Goal: Communication & Community: Answer question/provide support

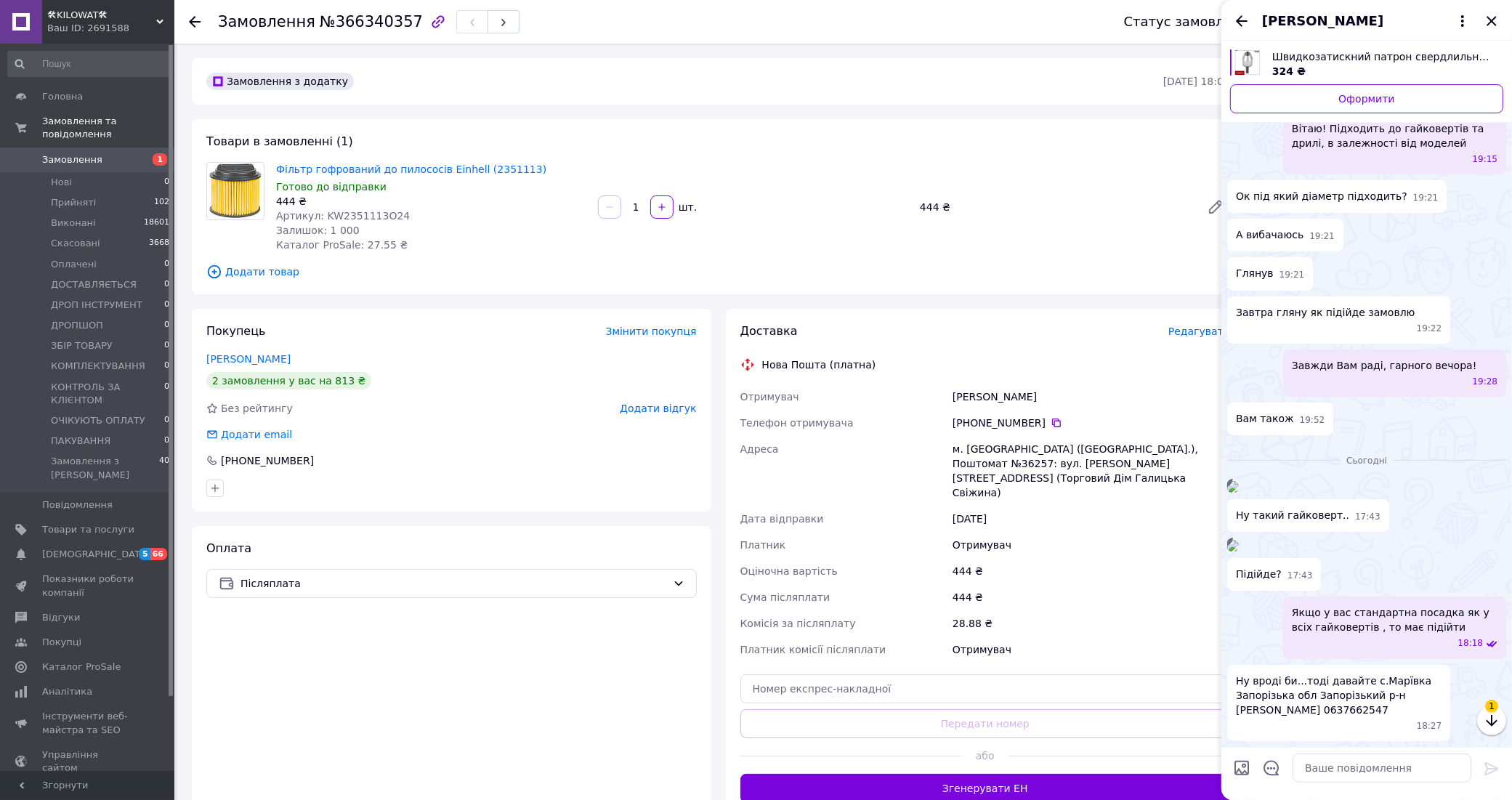
scroll to position [485, 0]
click at [1337, 770] on textarea at bounding box center [1382, 767] width 179 height 29
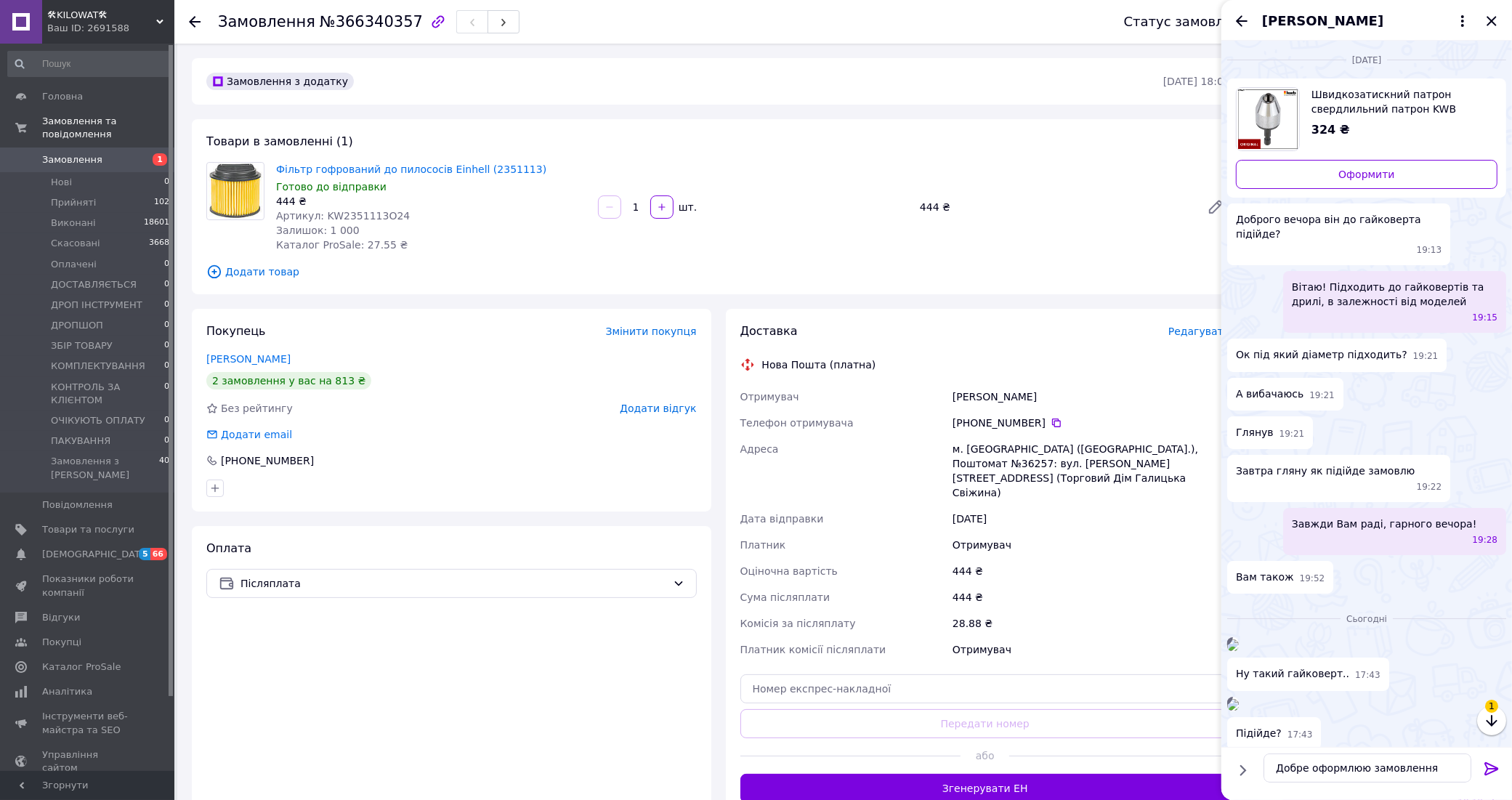
type textarea "Добре оформлюю замовлення"
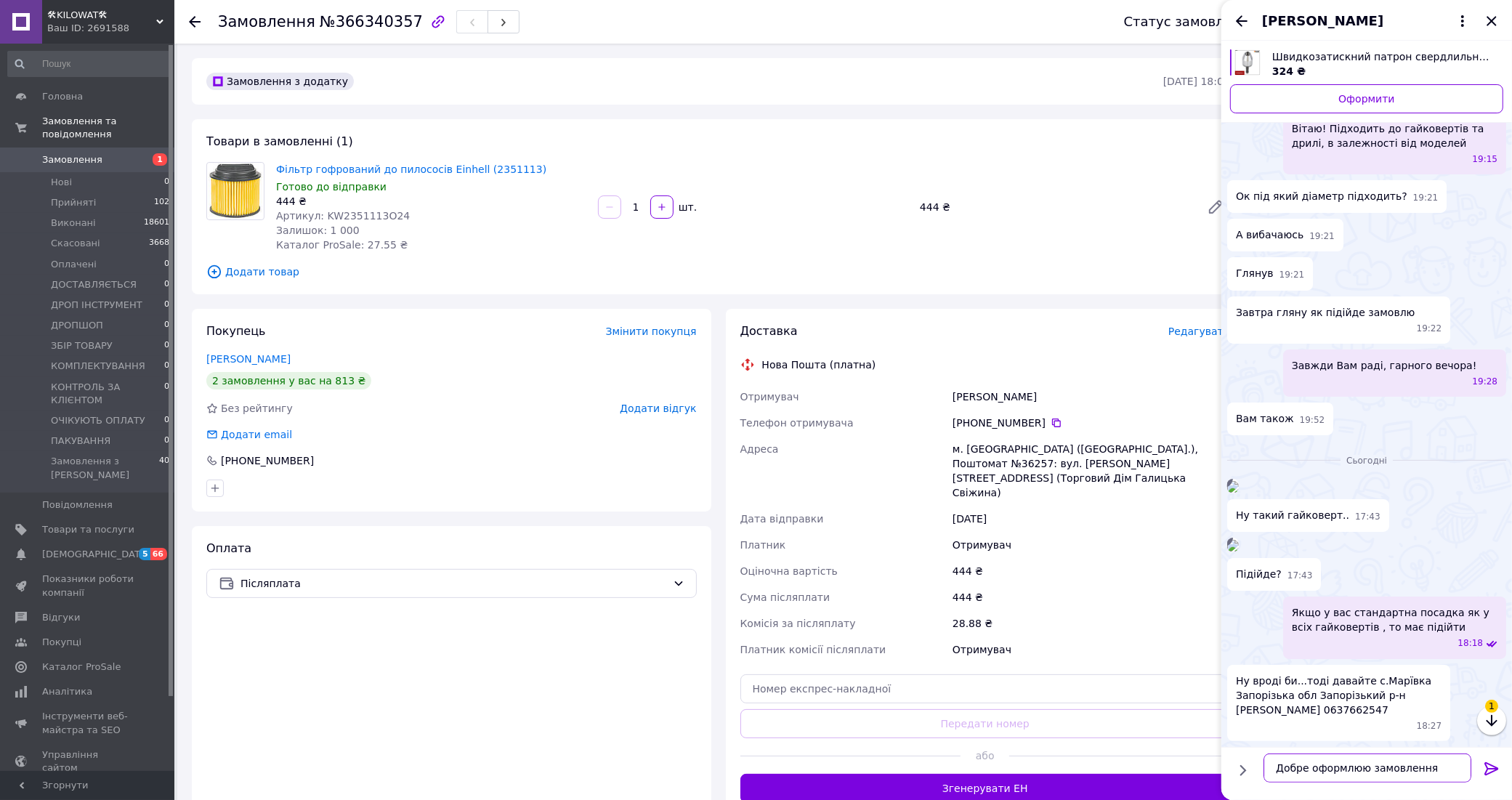
scroll to position [485, 0]
click at [1487, 767] on icon at bounding box center [1491, 769] width 14 height 13
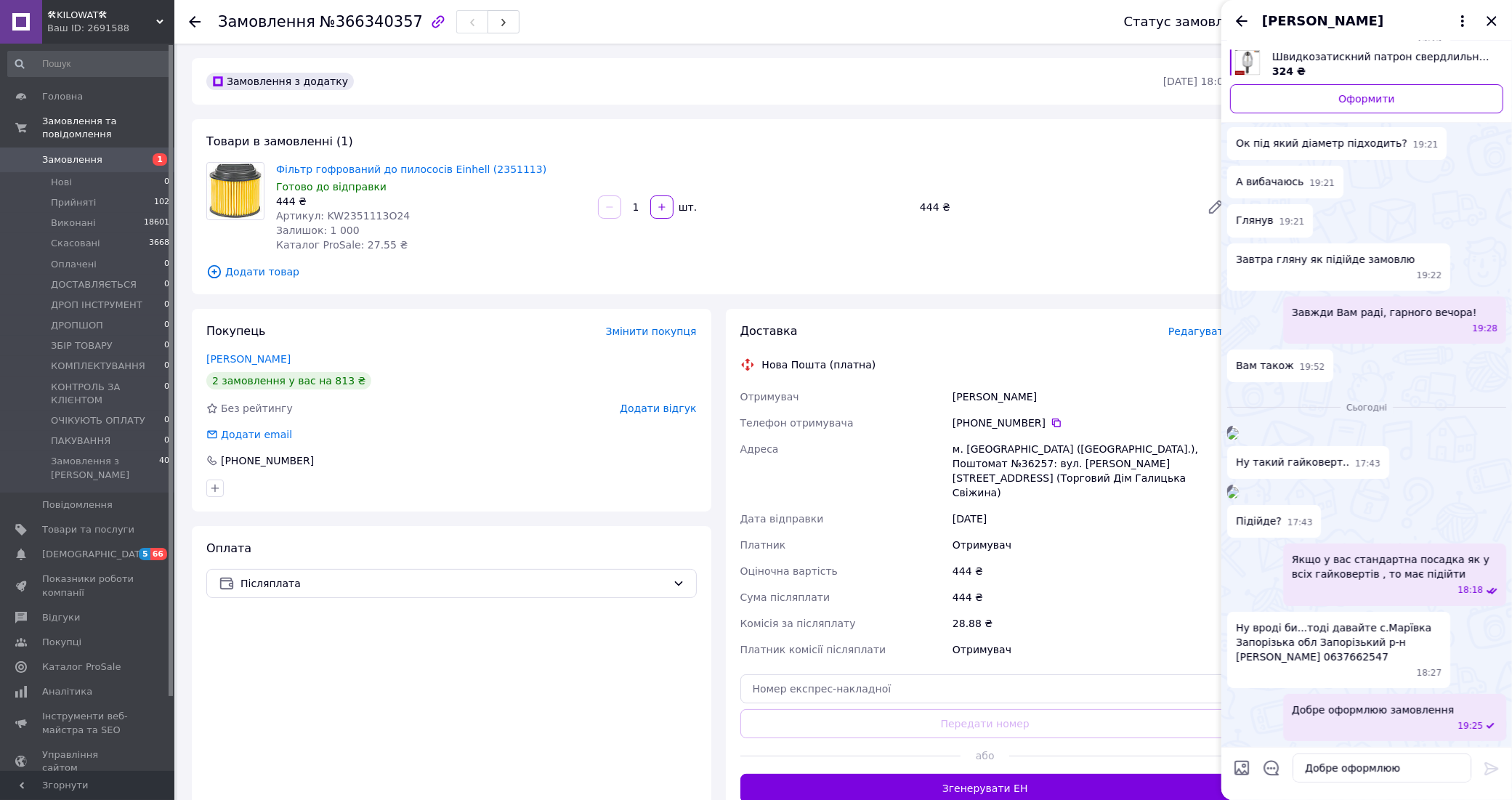
scroll to position [0, 0]
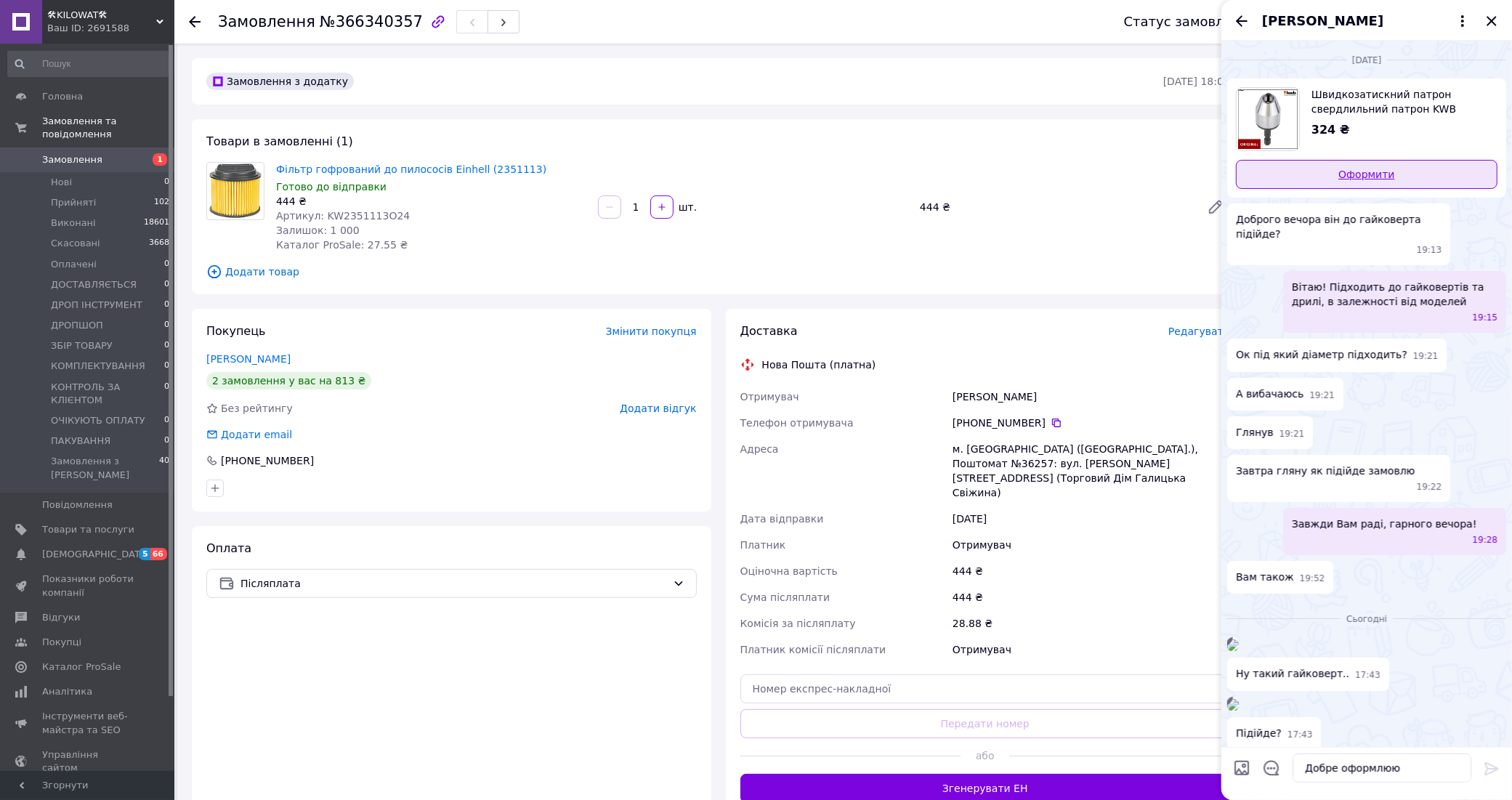
click at [1422, 168] on link "Оформити" at bounding box center [1367, 174] width 261 height 29
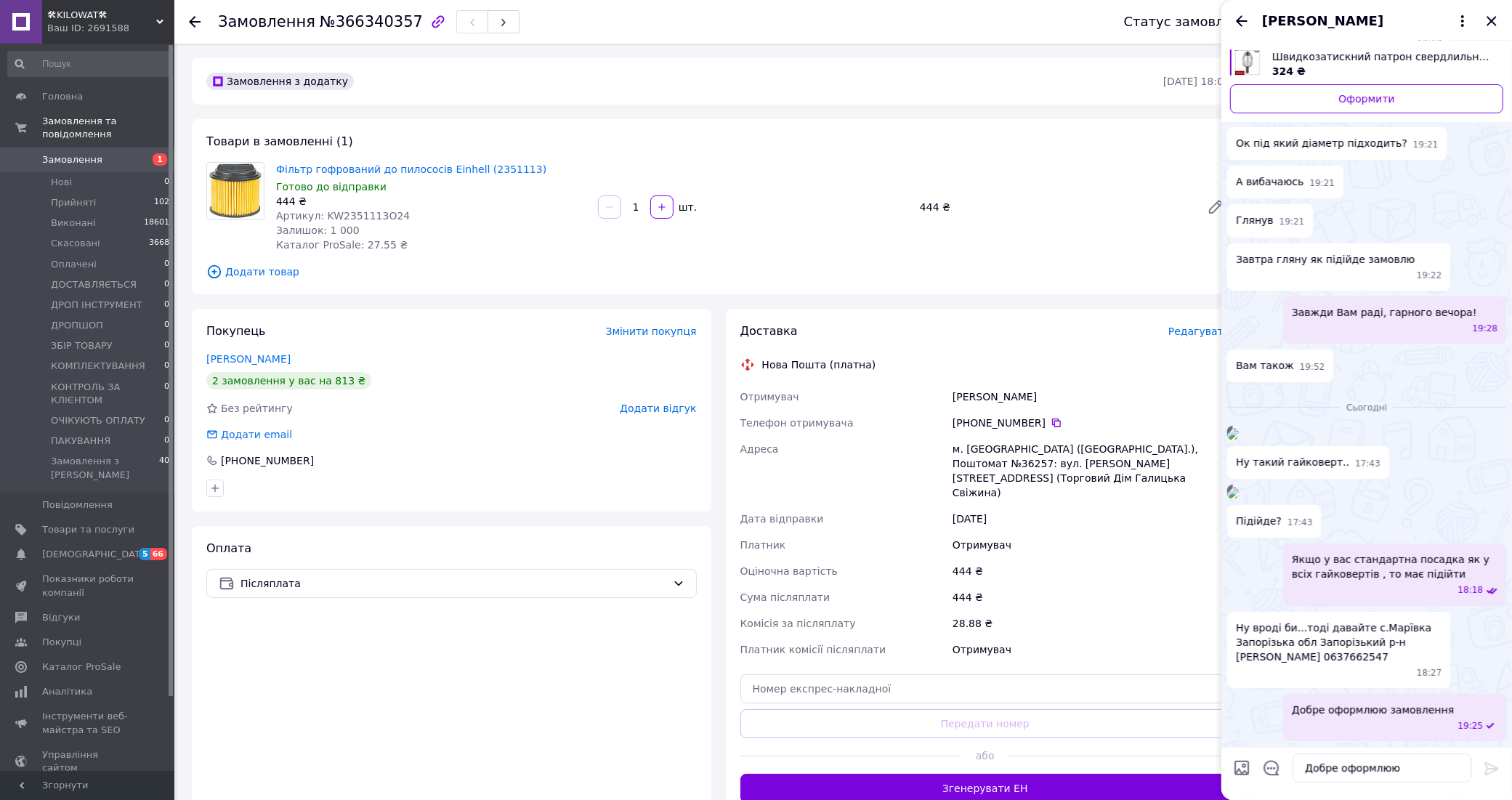
scroll to position [523, 0]
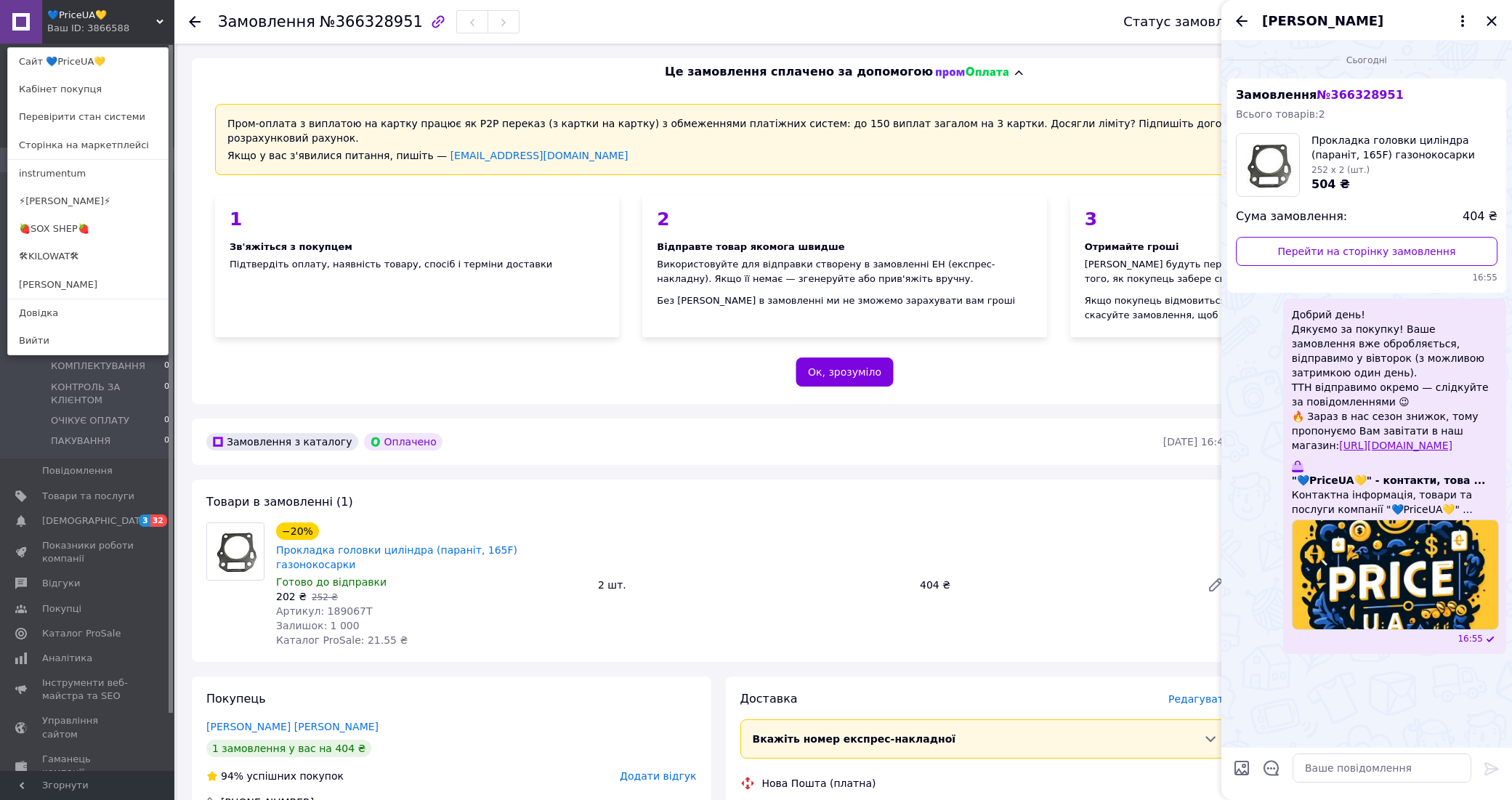
scroll to position [545, 0]
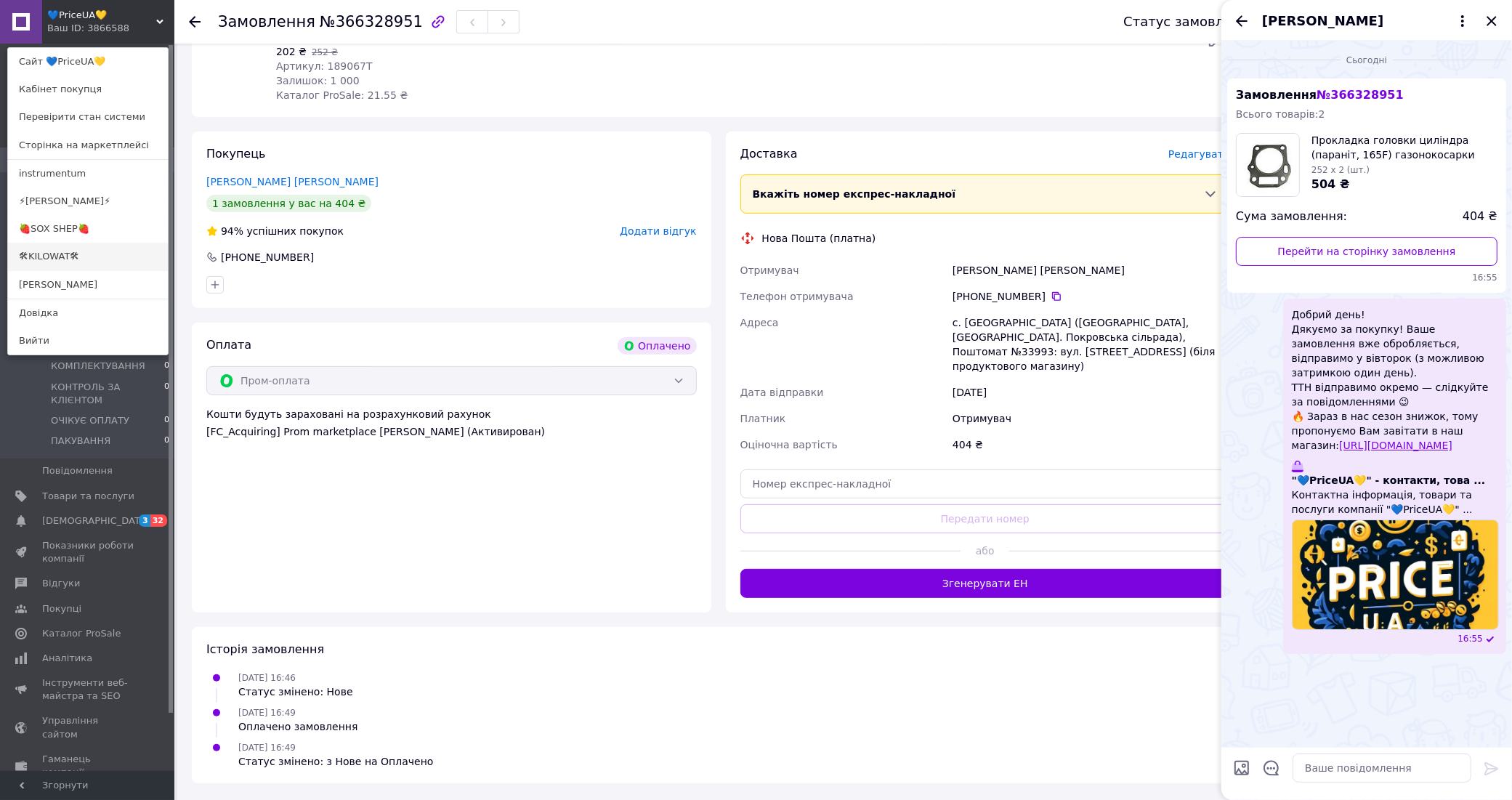
click at [66, 260] on link "🛠KILOWAT🛠" at bounding box center [88, 256] width 160 height 28
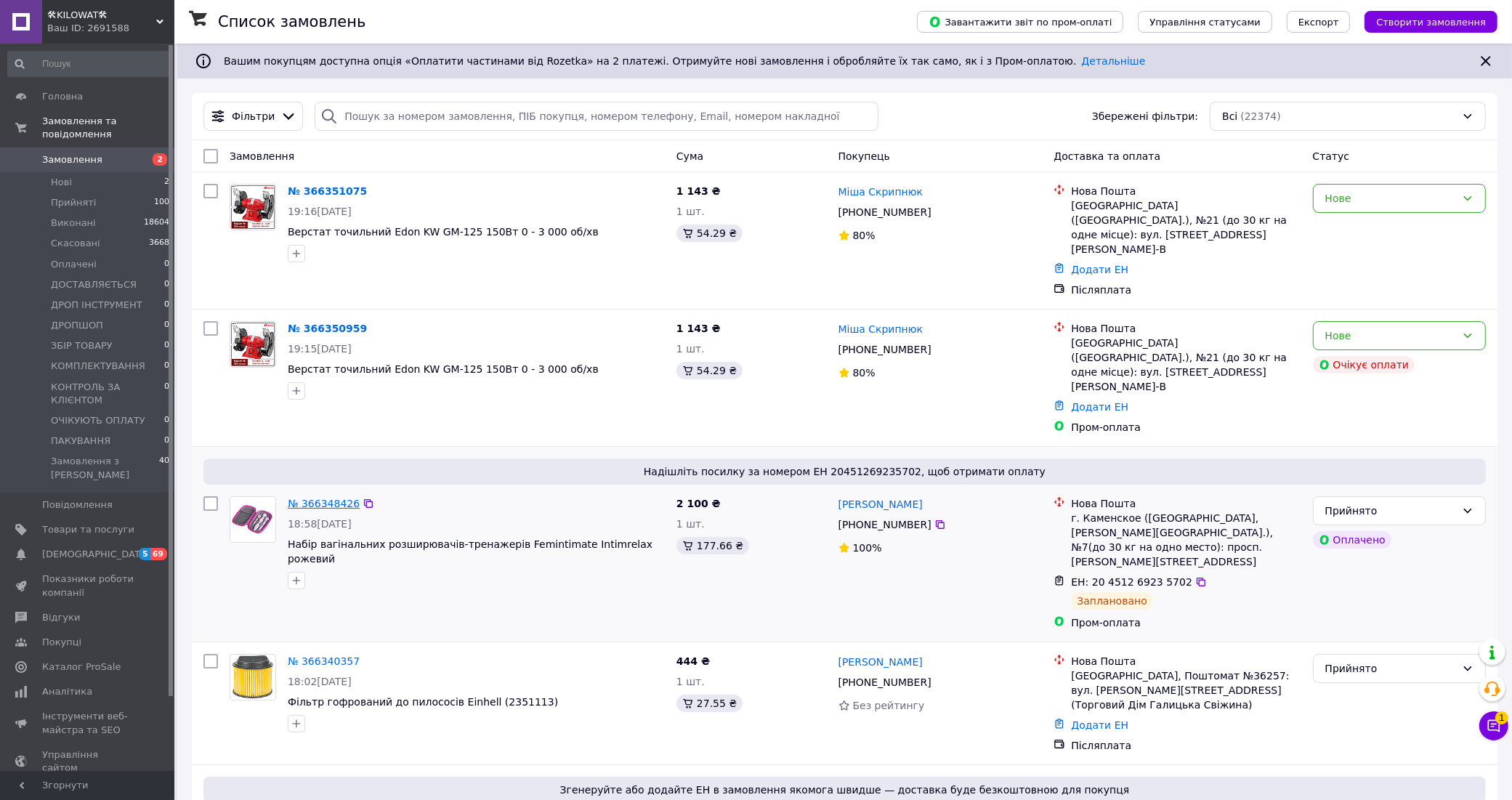
click at [336, 498] on link "№ 366348426" at bounding box center [324, 503] width 72 height 11
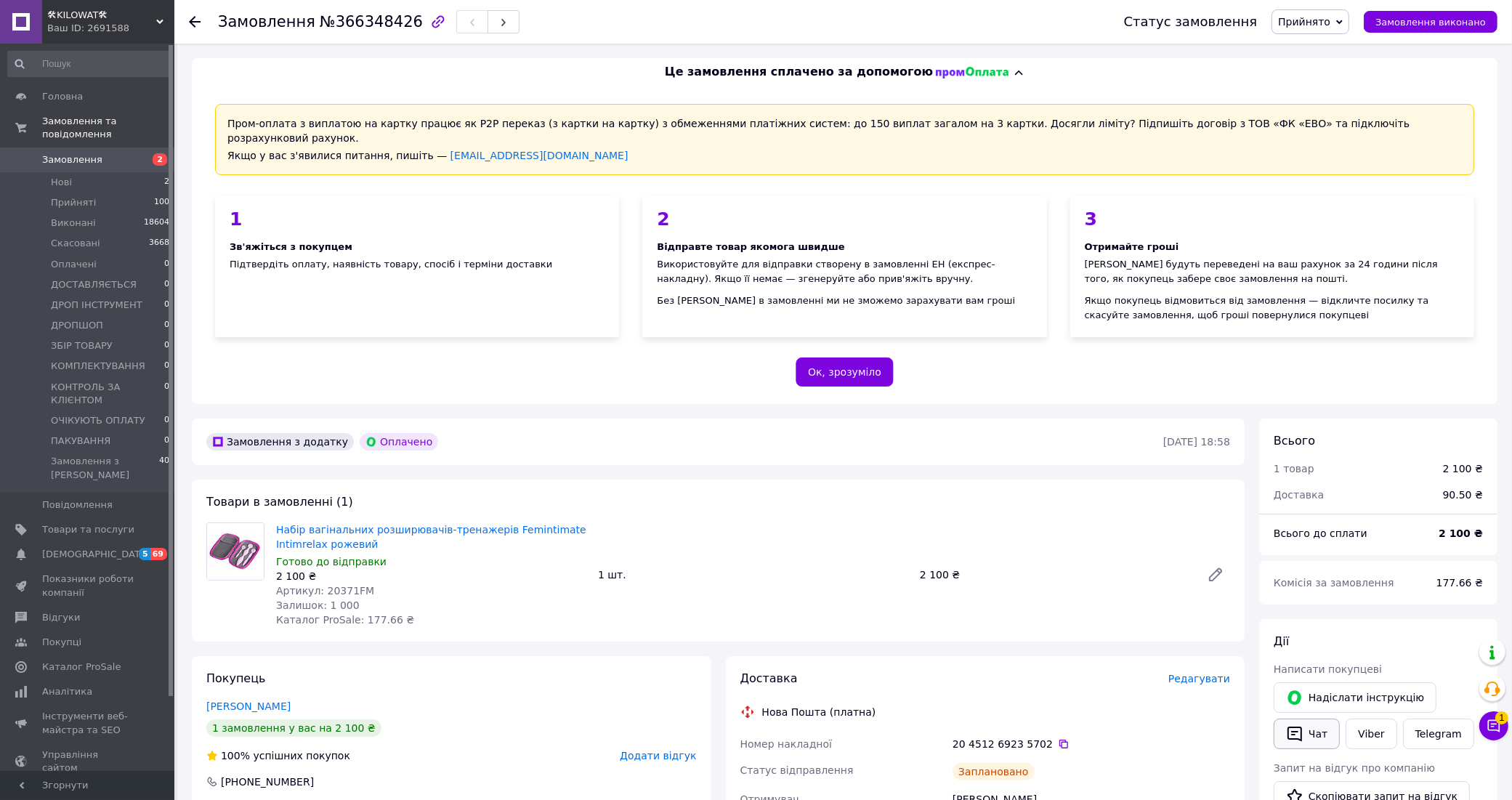
click at [1298, 725] on icon "button" at bounding box center [1294, 733] width 17 height 17
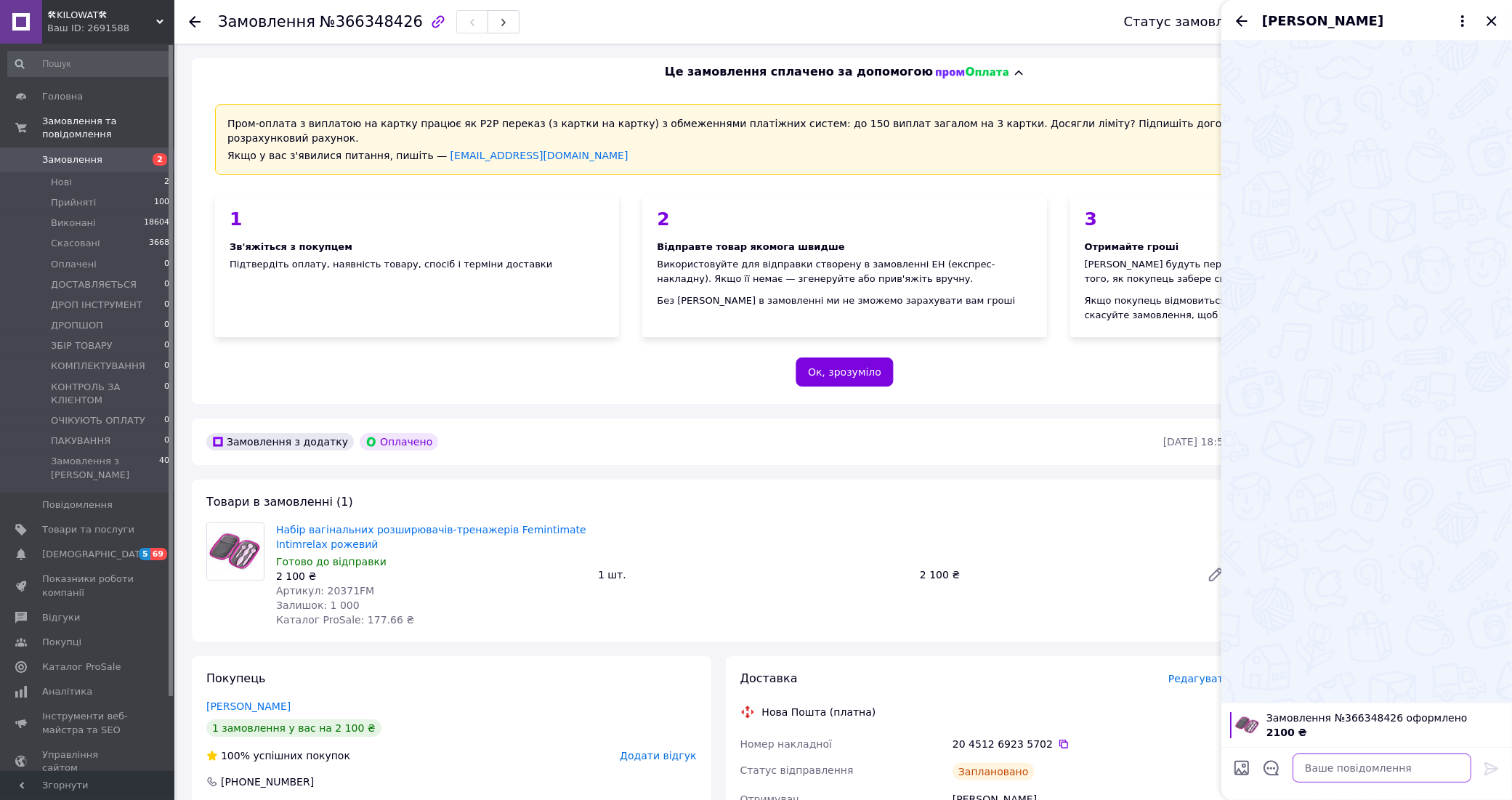
click at [1350, 774] on textarea at bounding box center [1382, 767] width 179 height 29
paste textarea "Дякуємо за покупку! Ваше замовлення вже обробляється, відправимо в понеділок (з…"
type textarea "Дякуємо за покупку! Ваше замовлення вже обробляється, відправимо в понеділок (з…"
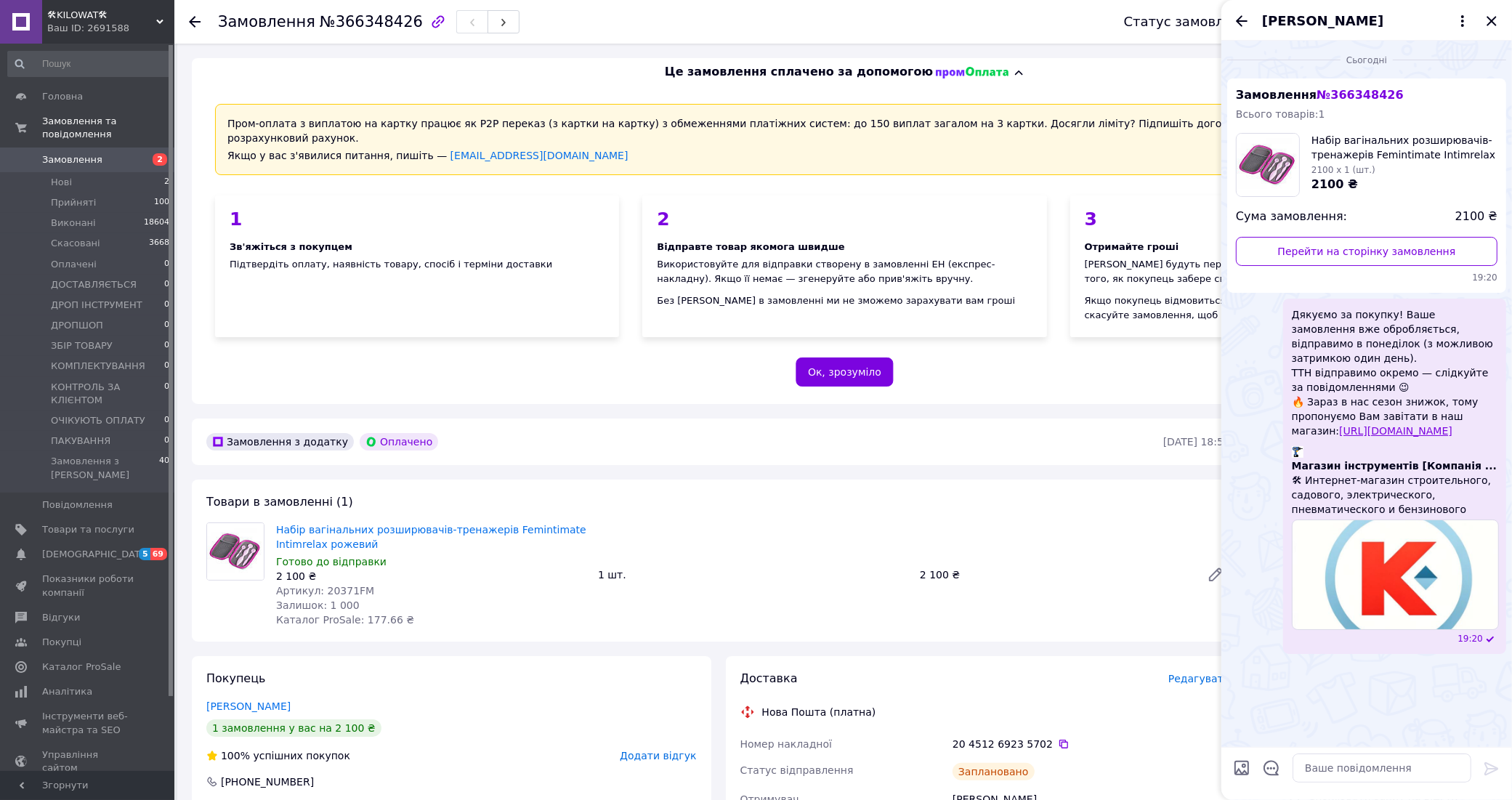
click at [75, 154] on span "Замовлення" at bounding box center [71, 160] width 60 height 13
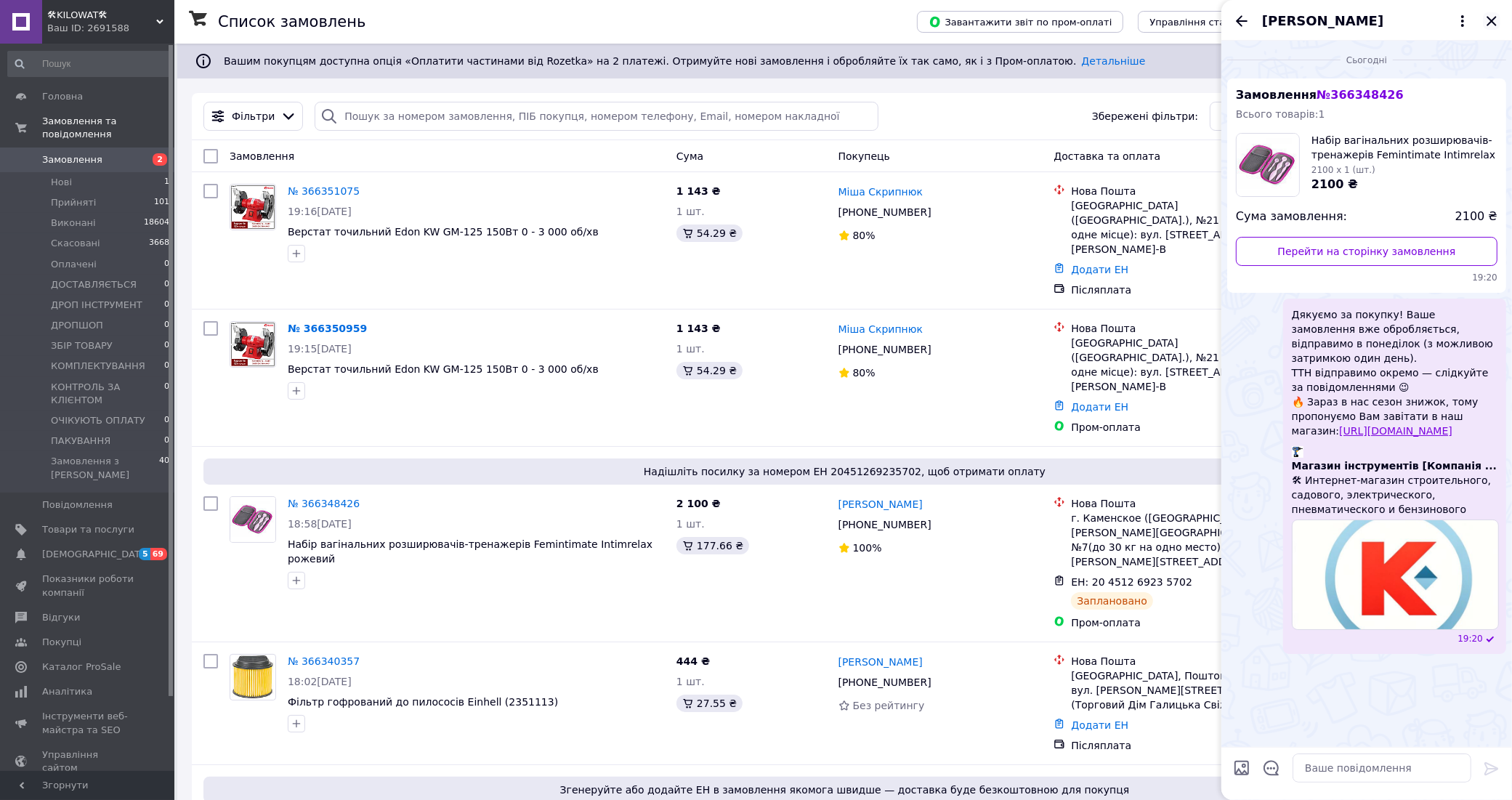
click at [1491, 22] on icon "Закрити" at bounding box center [1491, 21] width 17 height 17
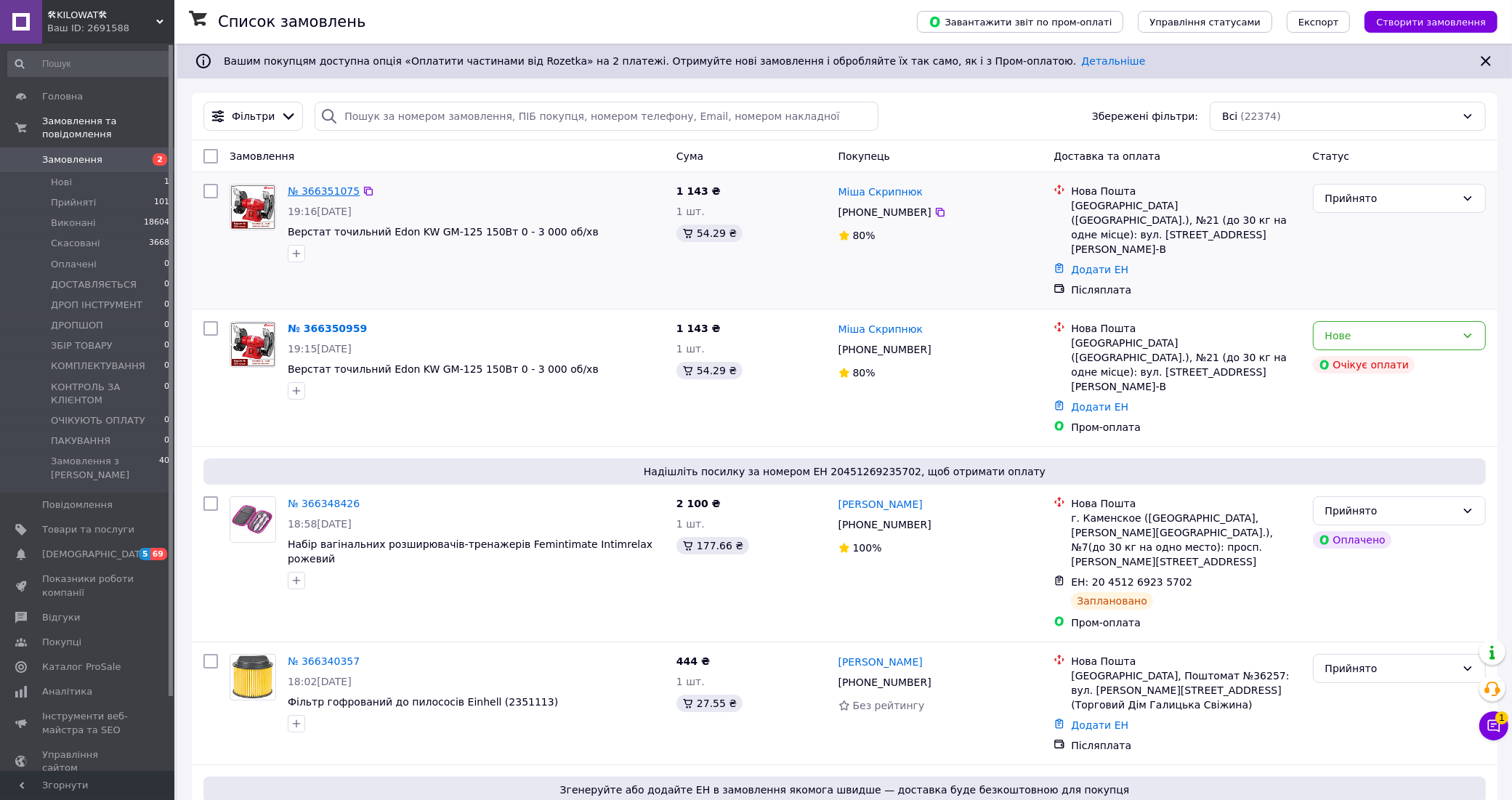
click at [316, 190] on link "№ 366351075" at bounding box center [324, 191] width 72 height 11
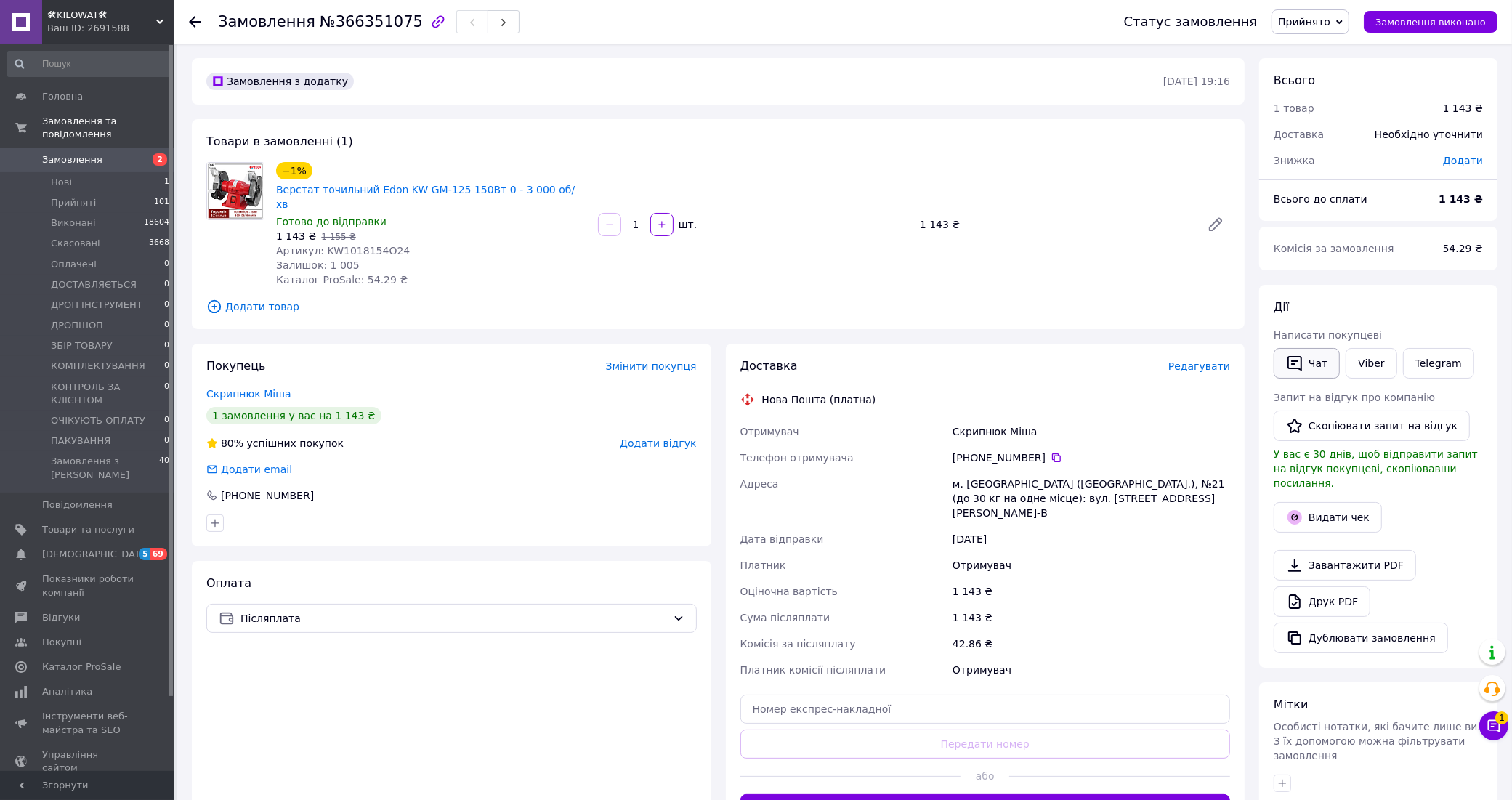
click at [1304, 357] on button "Чат" at bounding box center [1307, 363] width 66 height 30
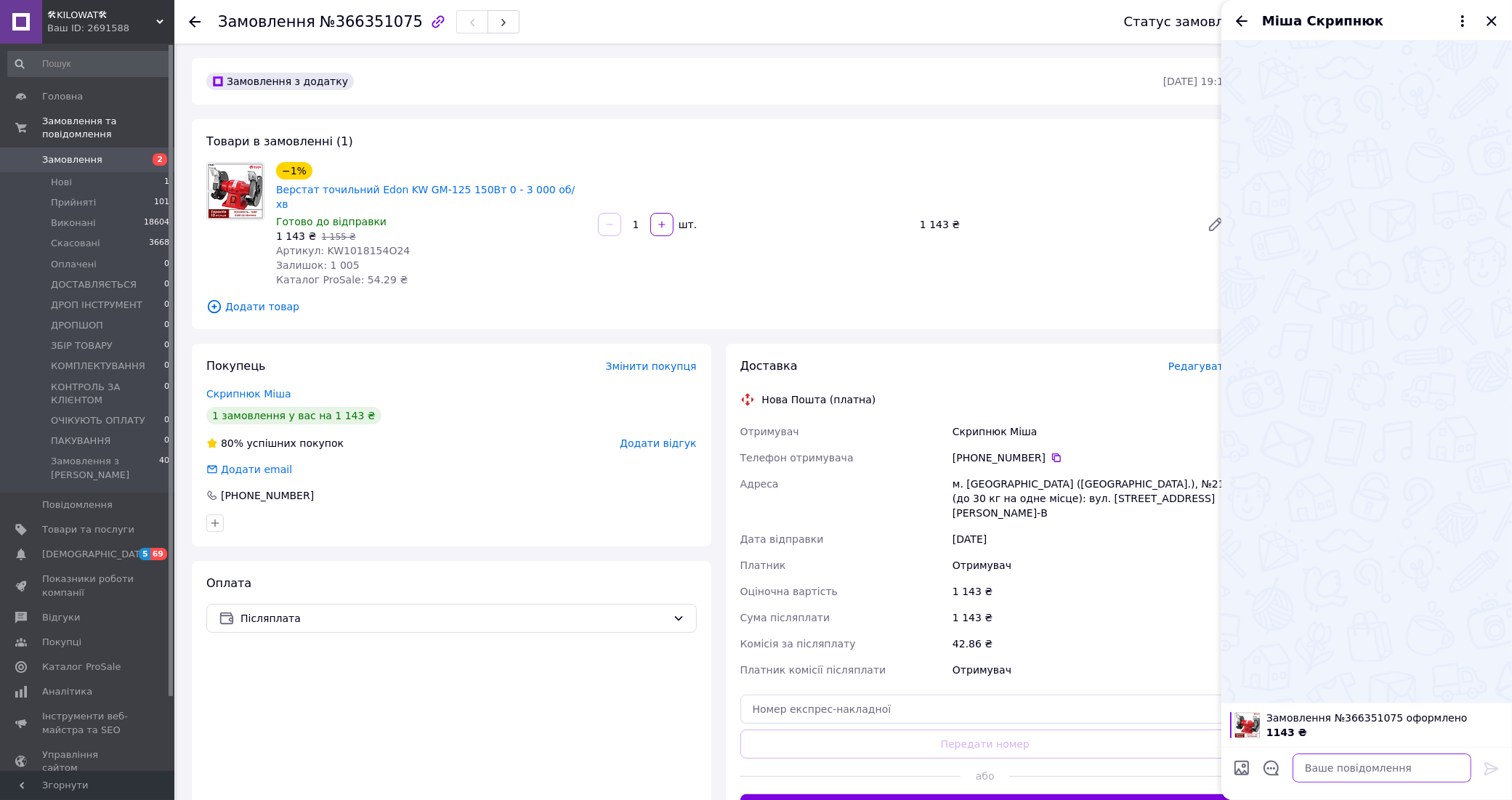
click at [1349, 774] on textarea at bounding box center [1382, 767] width 179 height 29
paste textarea "Дякуємо за покупку! Ваше замовлення вже обробляється, забрати можна буде у вівт…"
type textarea "Дякуємо за покупку! Ваше замовлення вже обробляється, забрати можна буде у вівт…"
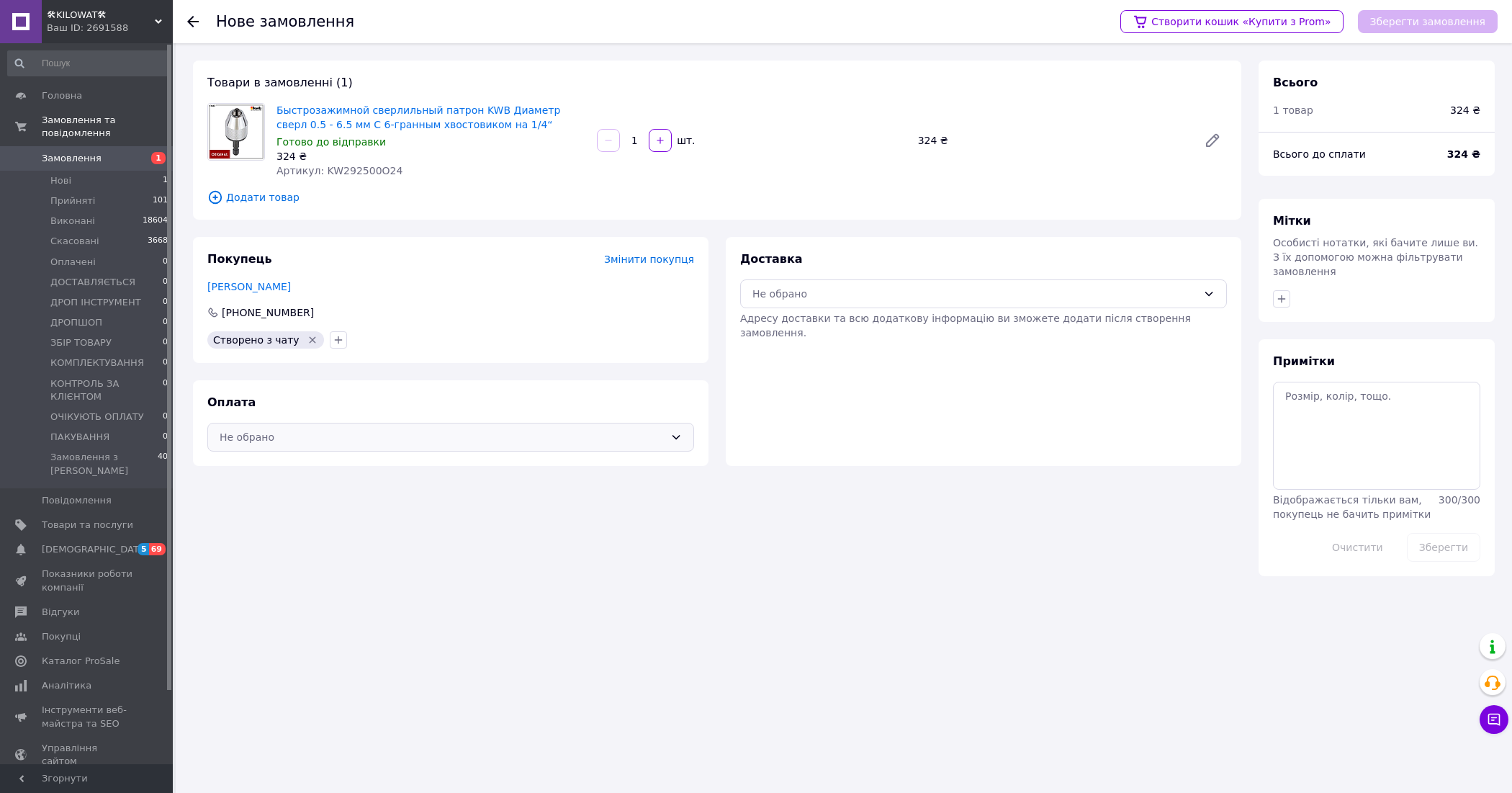
click at [605, 440] on div "Не обрано" at bounding box center [442, 436] width 445 height 15
click at [332, 502] on span "Післяплата" at bounding box center [461, 497] width 440 height 15
click at [948, 293] on div "Не обрано" at bounding box center [974, 293] width 445 height 15
click at [909, 325] on span "Нова Пошта (платна)" at bounding box center [994, 326] width 440 height 15
click at [1425, 20] on button "Зберегти замовлення" at bounding box center [1427, 21] width 140 height 23
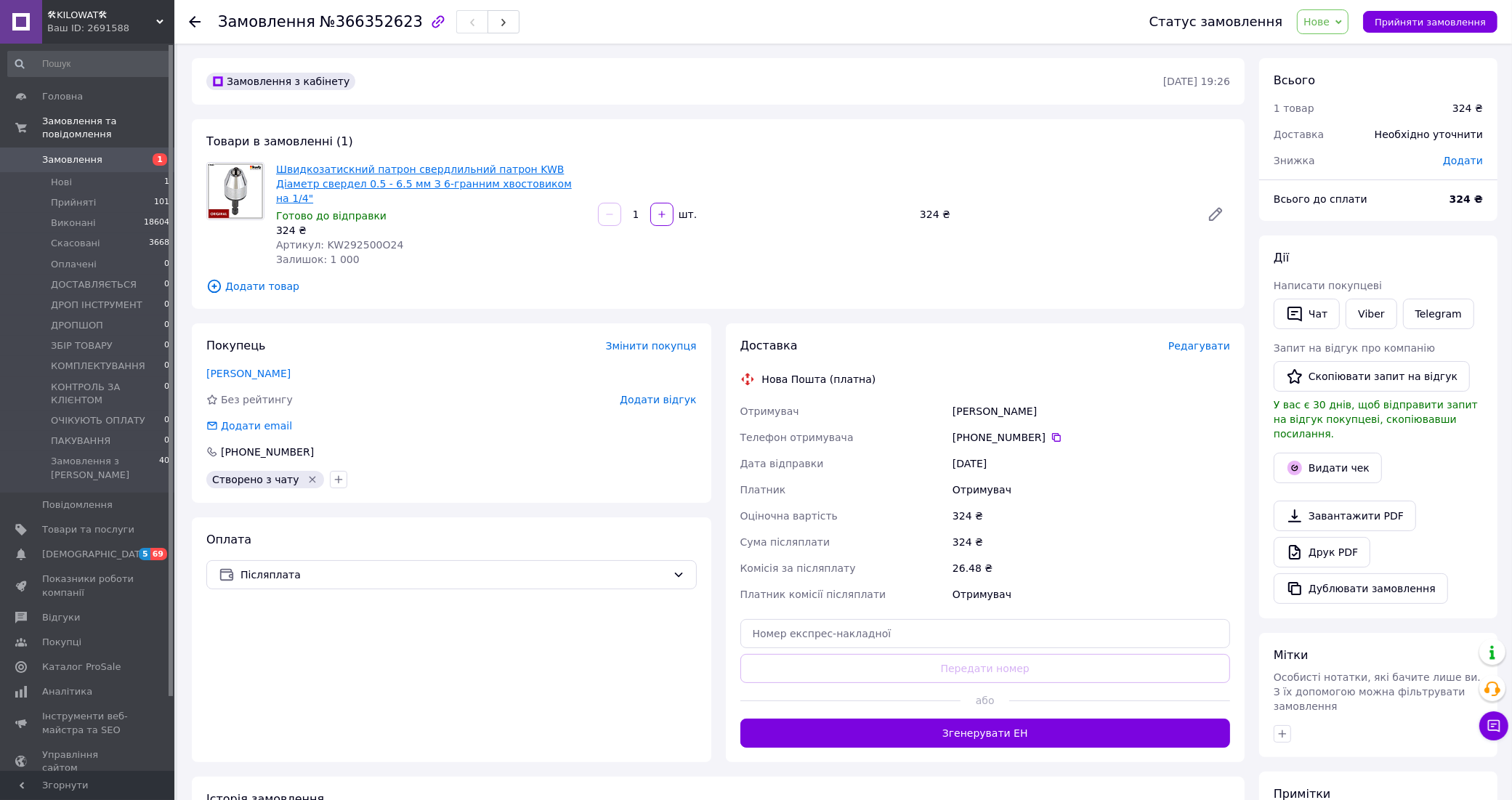
click at [412, 180] on link "Швидкозатискний патрон свердлильний патрон KWB Діаметр свердел 0.5 - 6.5 мм З 6…" at bounding box center [424, 184] width 296 height 41
click at [1312, 313] on button "Чат" at bounding box center [1307, 314] width 66 height 30
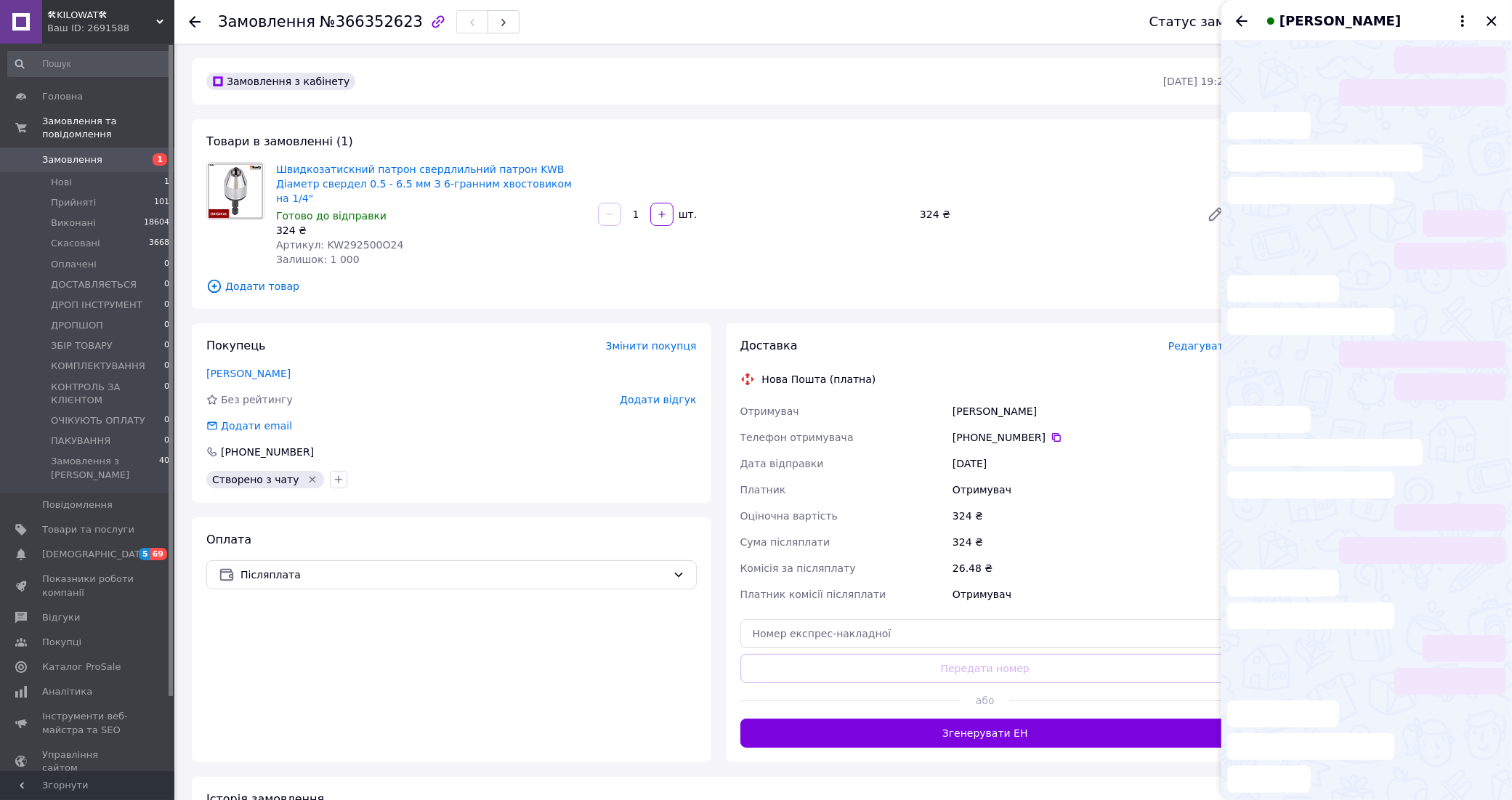
scroll to position [884, 0]
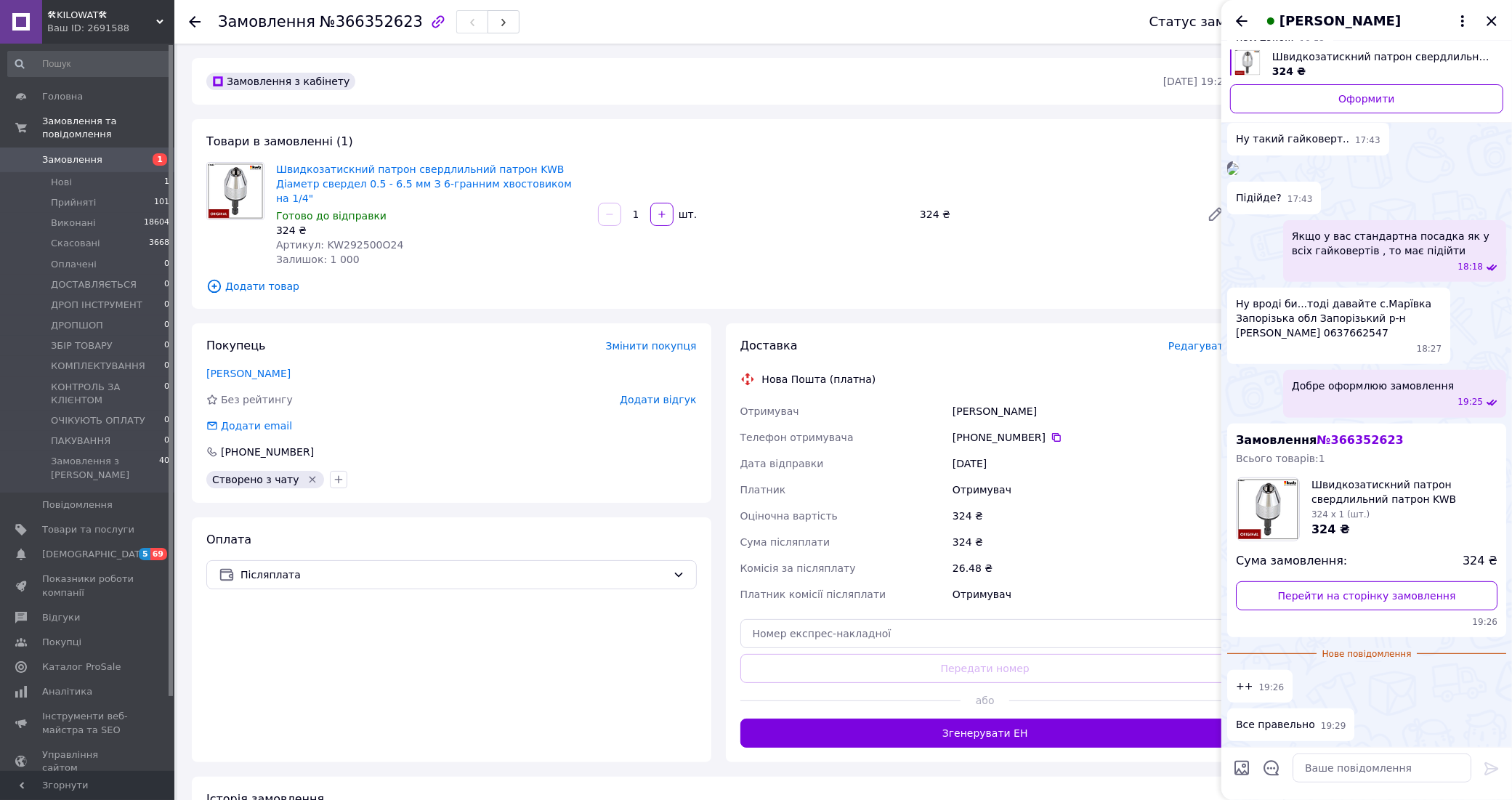
click at [1379, 320] on span "Ну вроді би...тоді давайте с.Марївка Запорізька обл Запорізький р-н [PERSON_NAM…" at bounding box center [1339, 318] width 205 height 44
copy span "Марївка"
click at [1381, 769] on textarea at bounding box center [1382, 767] width 179 height 29
click at [1326, 767] on textarea "Підкажіть ще відділення новой пошти" at bounding box center [1367, 767] width 208 height 29
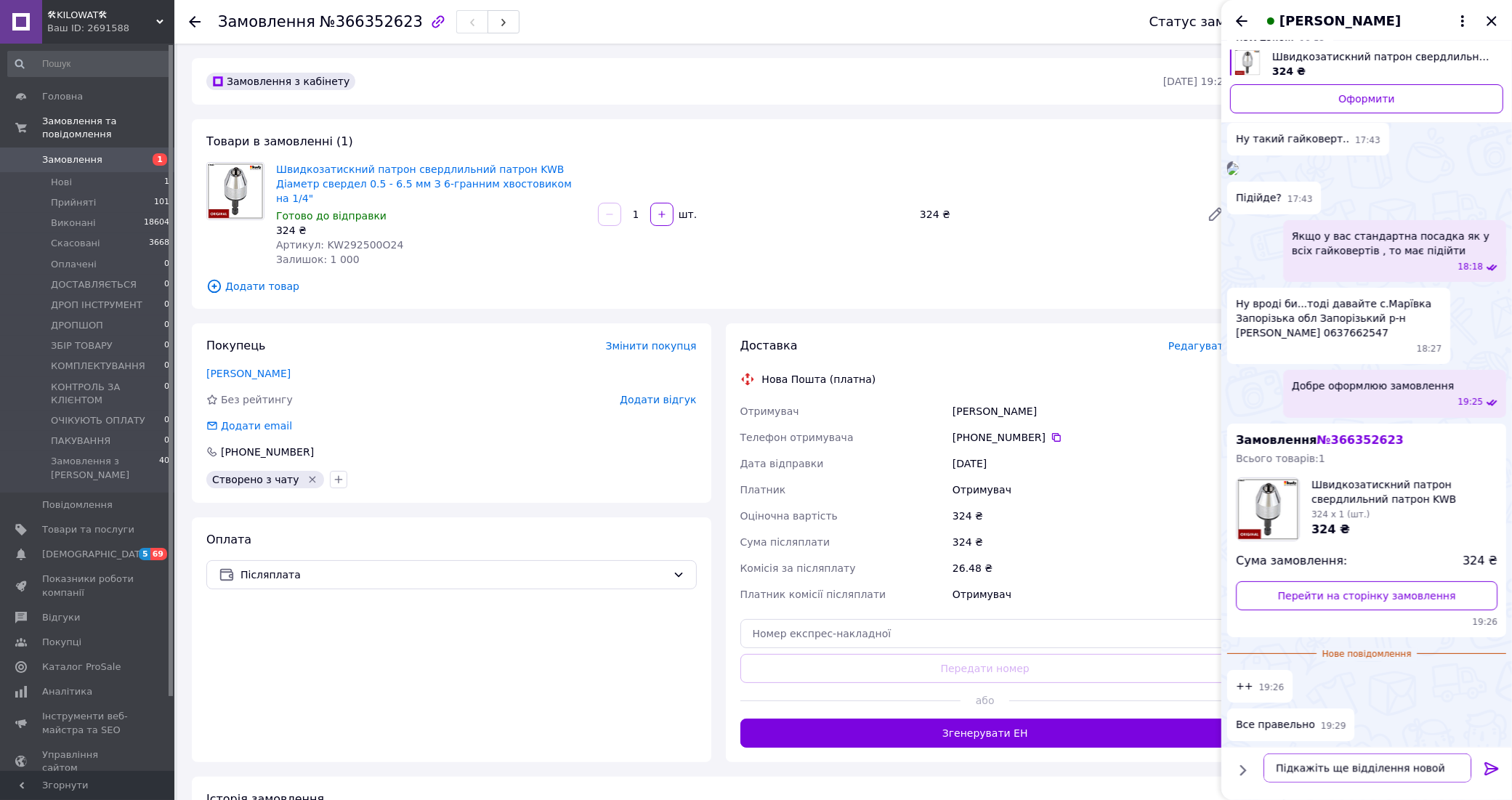
click at [1326, 767] on textarea "Підкажіть ще відділення новой пошти" at bounding box center [1367, 767] width 208 height 29
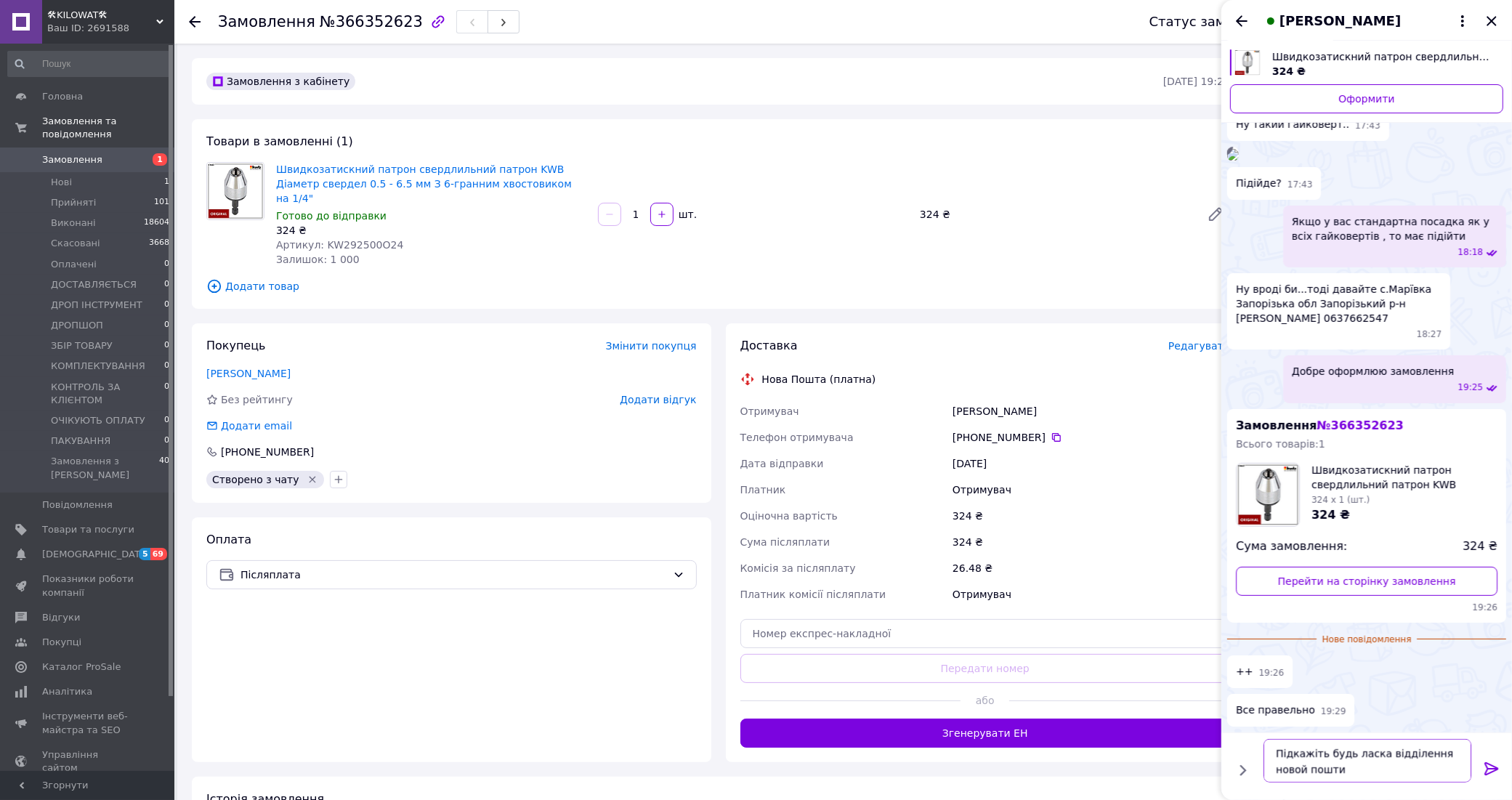
click at [1326, 775] on textarea "Підкажіть будь ласка відділення новой пошти" at bounding box center [1367, 761] width 208 height 44
type textarea "Підкажіть будь ласка відділення новой пошти"
click at [1493, 764] on icon at bounding box center [1491, 768] width 17 height 17
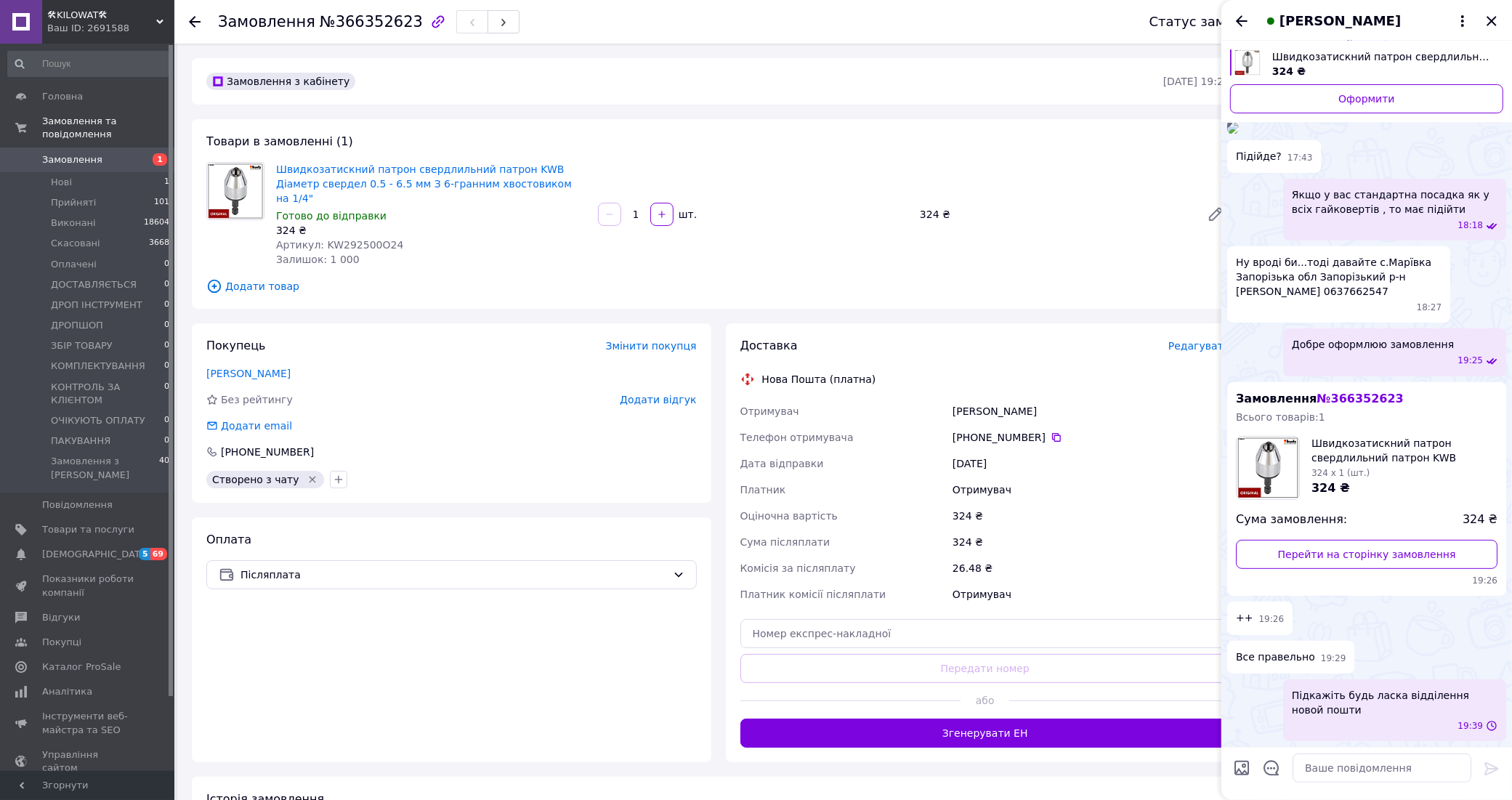
scroll to position [888, 0]
click at [1367, 771] on textarea at bounding box center [1382, 767] width 179 height 29
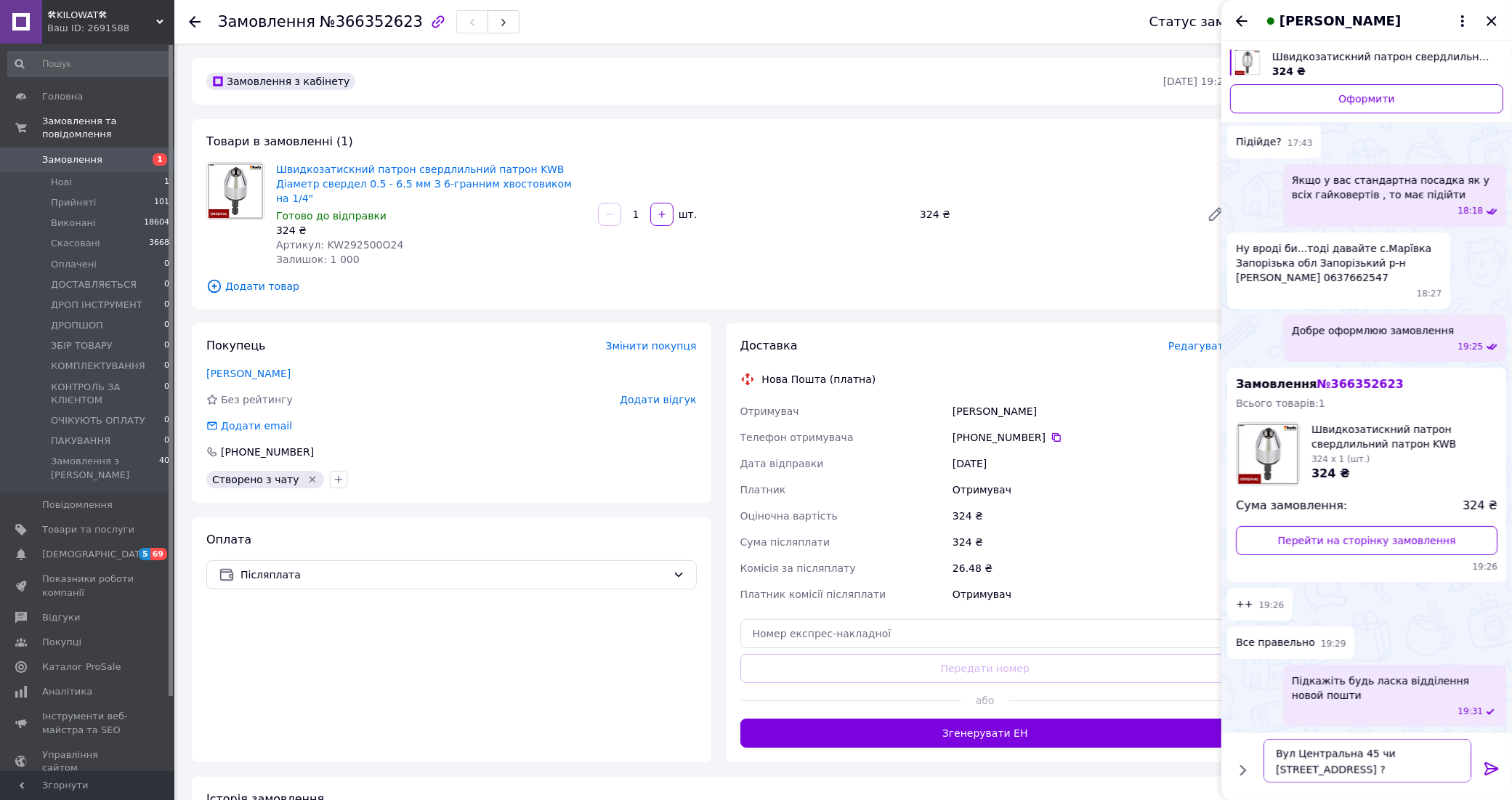
type textarea "Вул Центральна 45 чи [STREET_ADDRESS] ?"
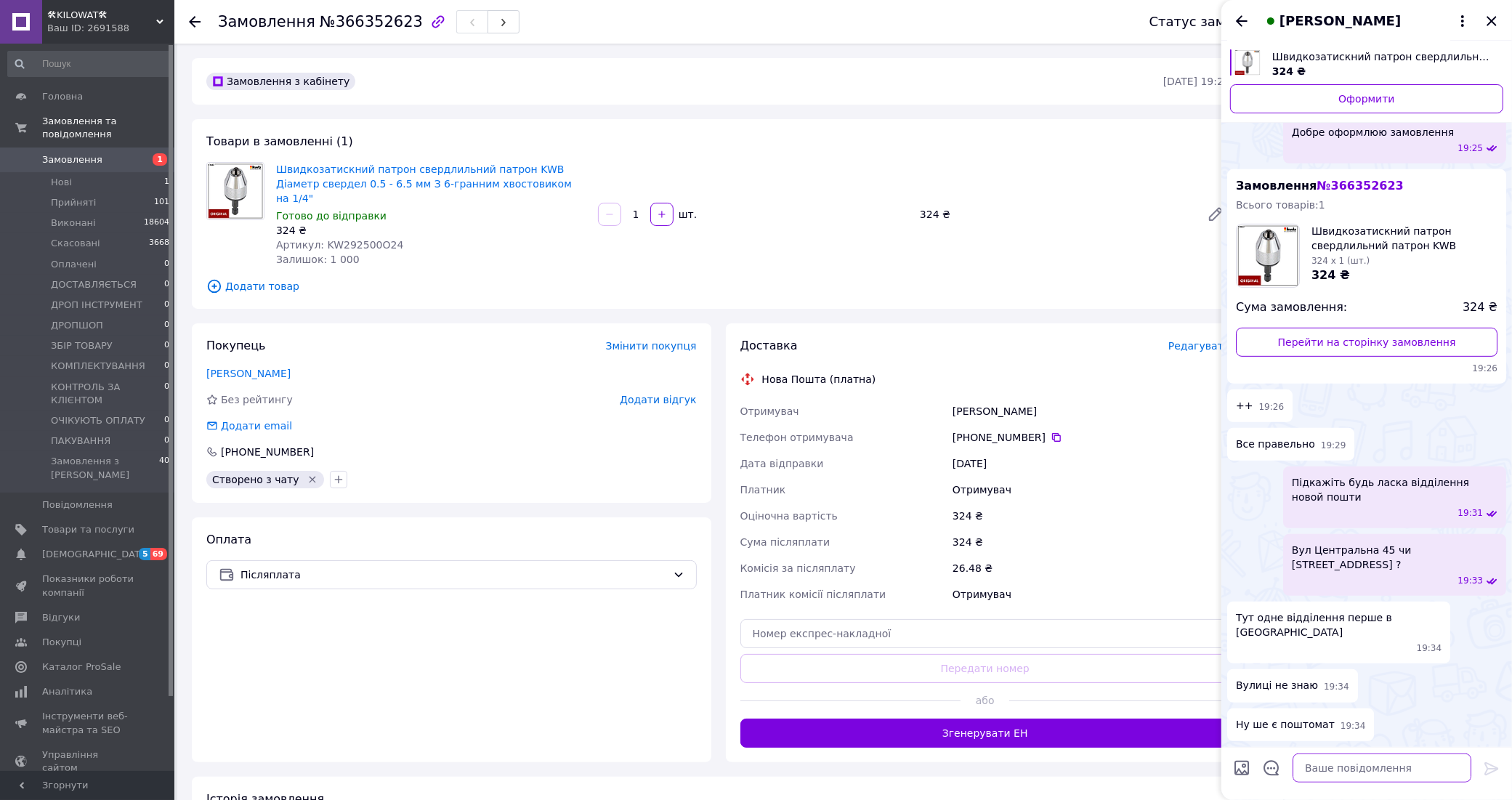
scroll to position [1057, 0]
type textarea "Вам відправити на відділення вірно?"
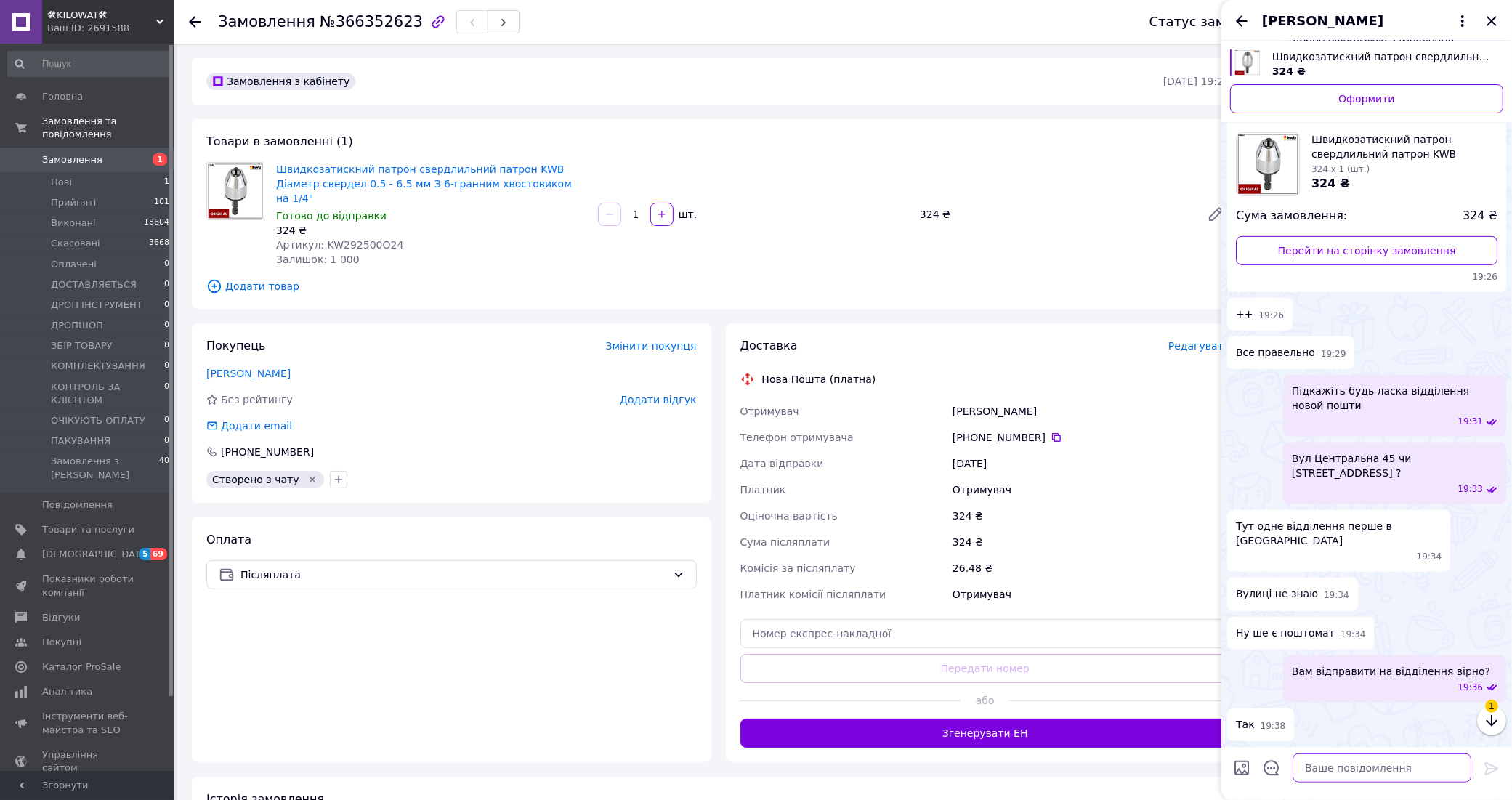
scroll to position [1149, 0]
click at [1399, 772] on textarea at bounding box center [1382, 767] width 179 height 29
paste textarea "Дякуємо за покупку! Ваше замовлення вже обробляється, забрати можна буде у вівт…"
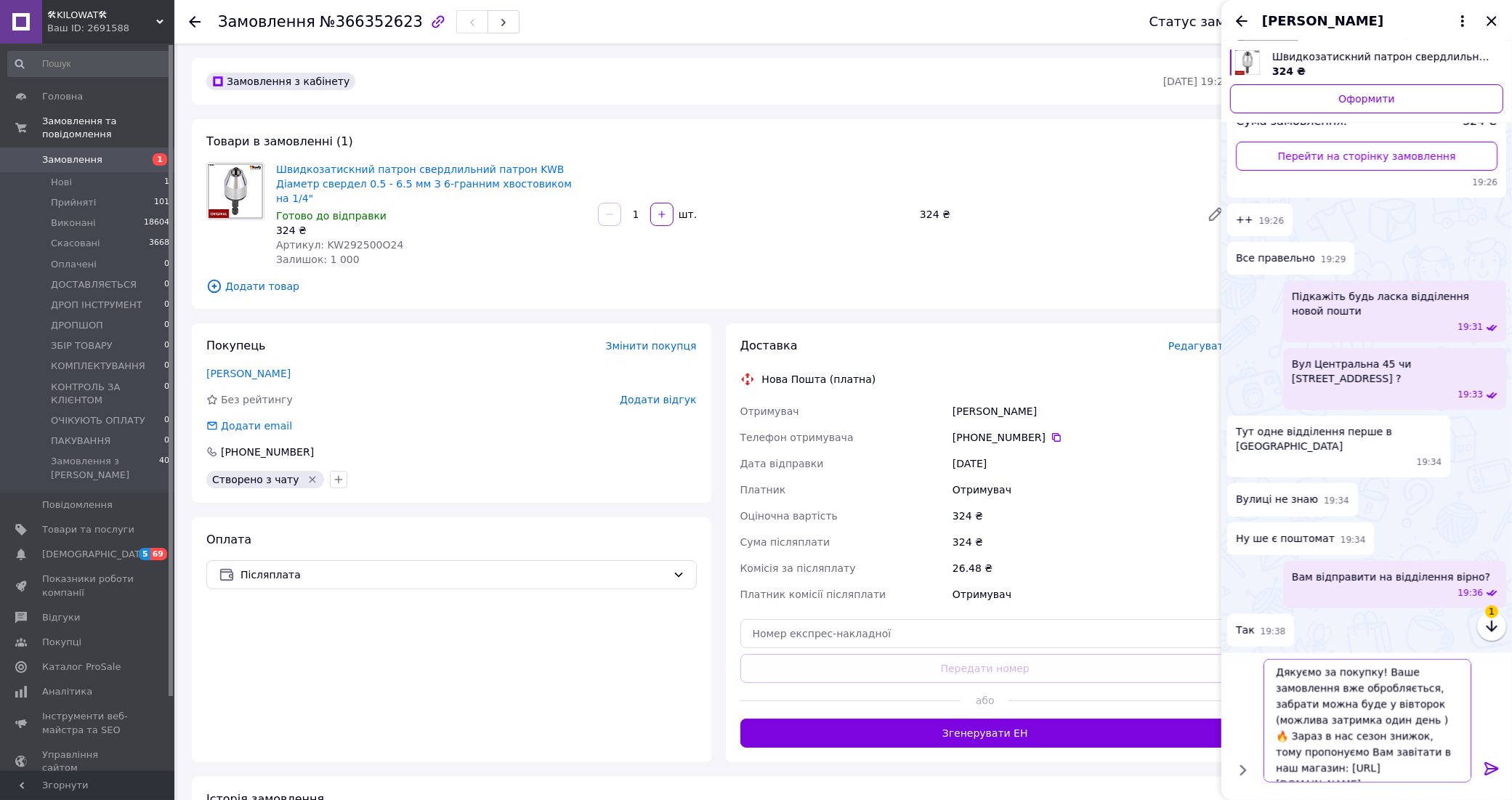
scroll to position [0, 0]
drag, startPoint x: 1348, startPoint y: 749, endPoint x: 1255, endPoint y: 651, distance: 135.1
click at [1255, 651] on div "[DATE] Швидкозатискний патрон свердлильний патрон KWB Діаметр свердел 0.5 - 6.5…" at bounding box center [1367, 421] width 291 height 759
paste textarea "ідправка"
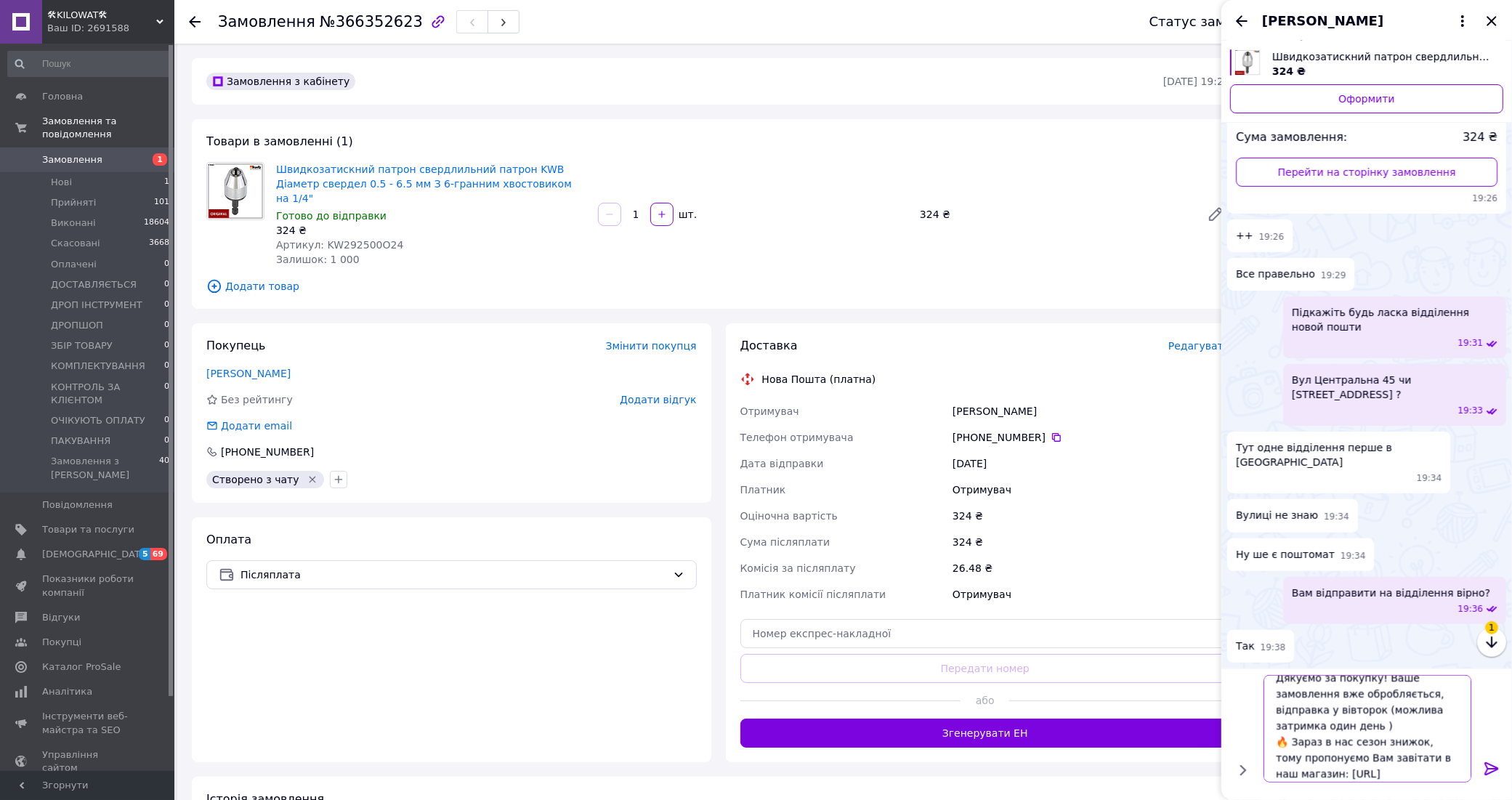
scroll to position [16, 0]
type textarea "Дякуємо за покупку! Ваше замовлення вже обробляється, відправка у вівторок (мож…"
click at [1484, 763] on icon at bounding box center [1491, 769] width 14 height 13
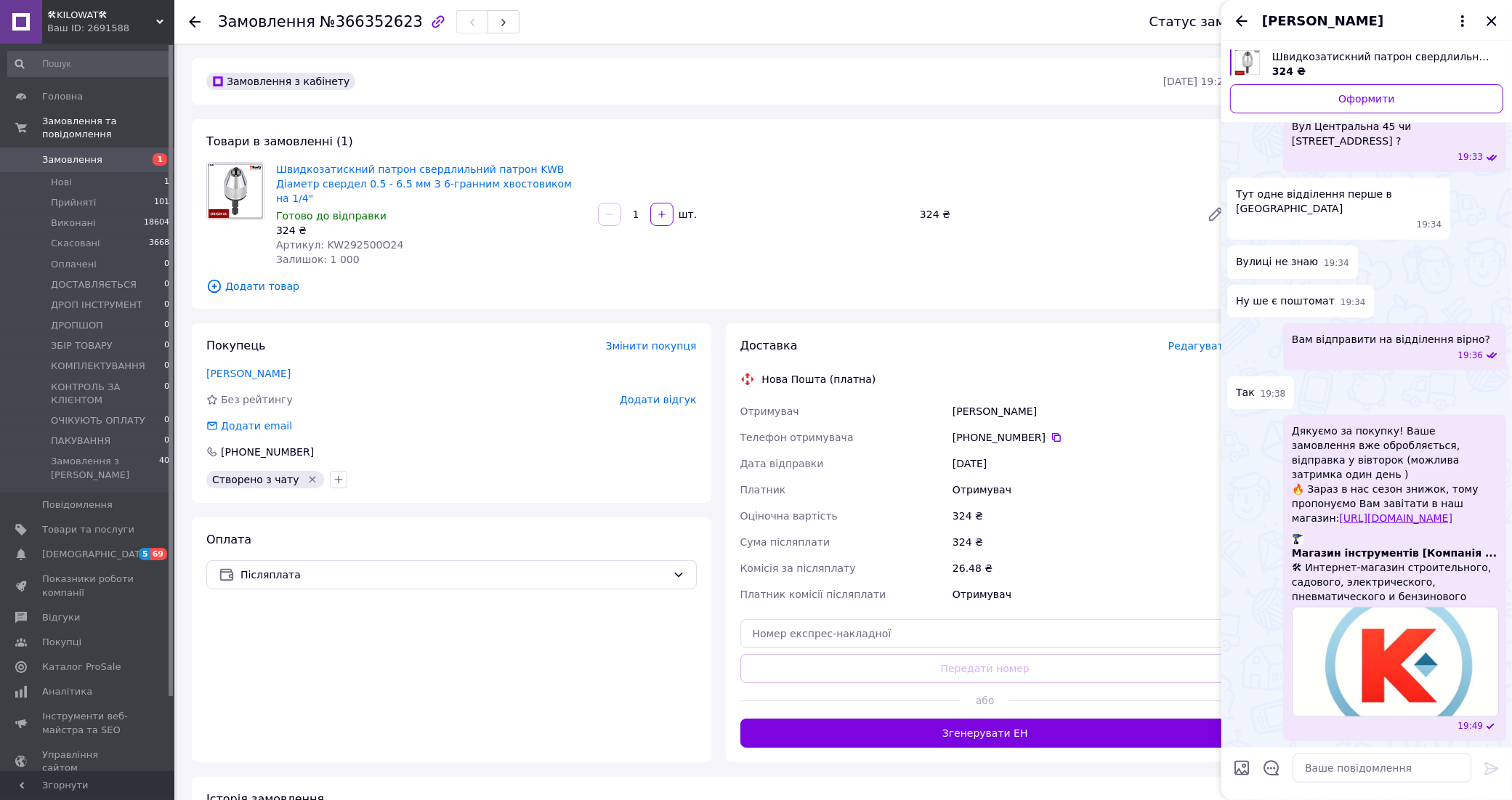
scroll to position [1451, 0]
drag, startPoint x: 1407, startPoint y: 564, endPoint x: 1464, endPoint y: 552, distance: 58.2
click at [1464, 552] on span "Магазин інструментів [Компанія ..." at bounding box center [1394, 553] width 205 height 15
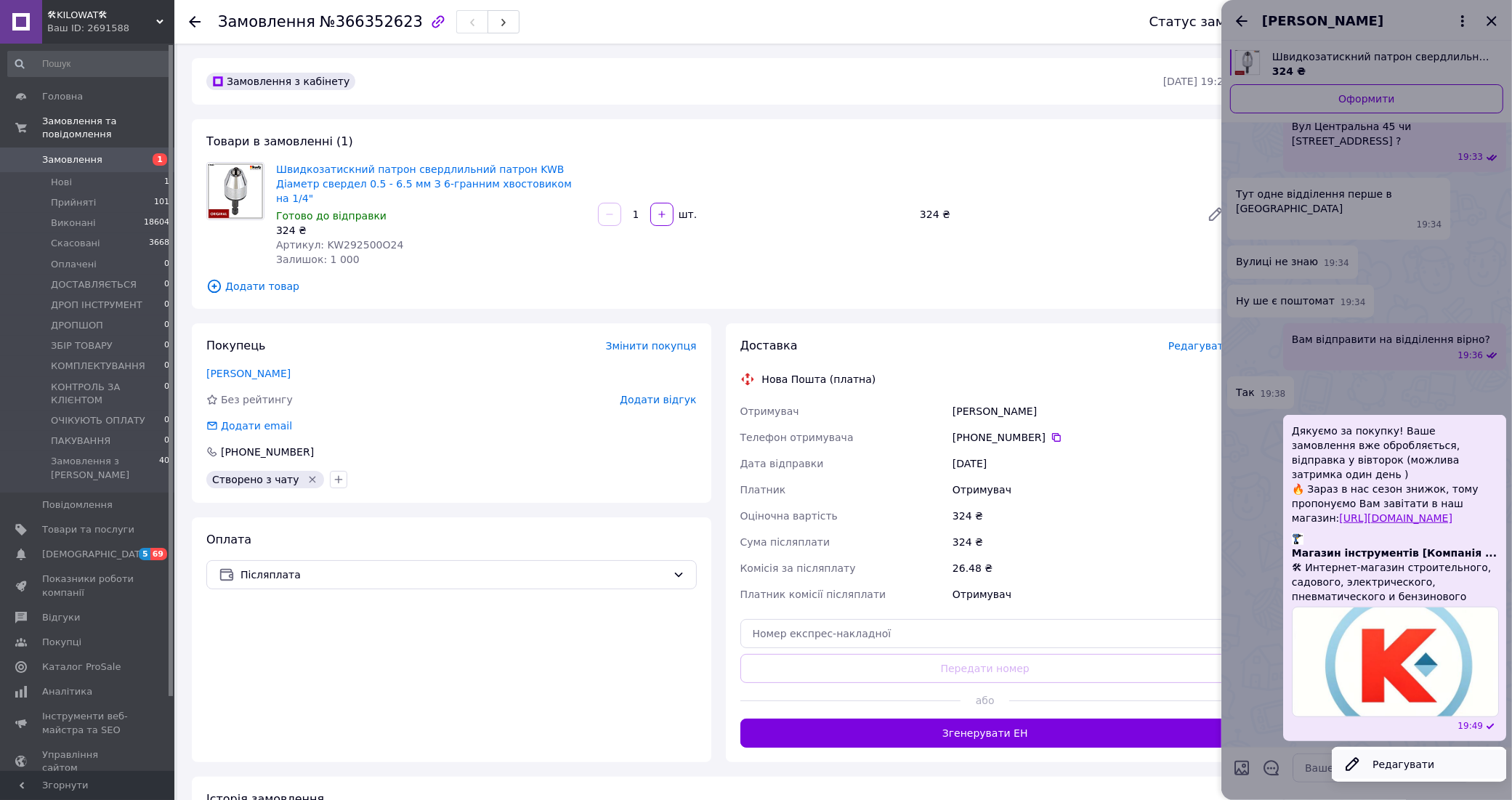
click at [1413, 763] on button "Редагувати" at bounding box center [1418, 764] width 174 height 29
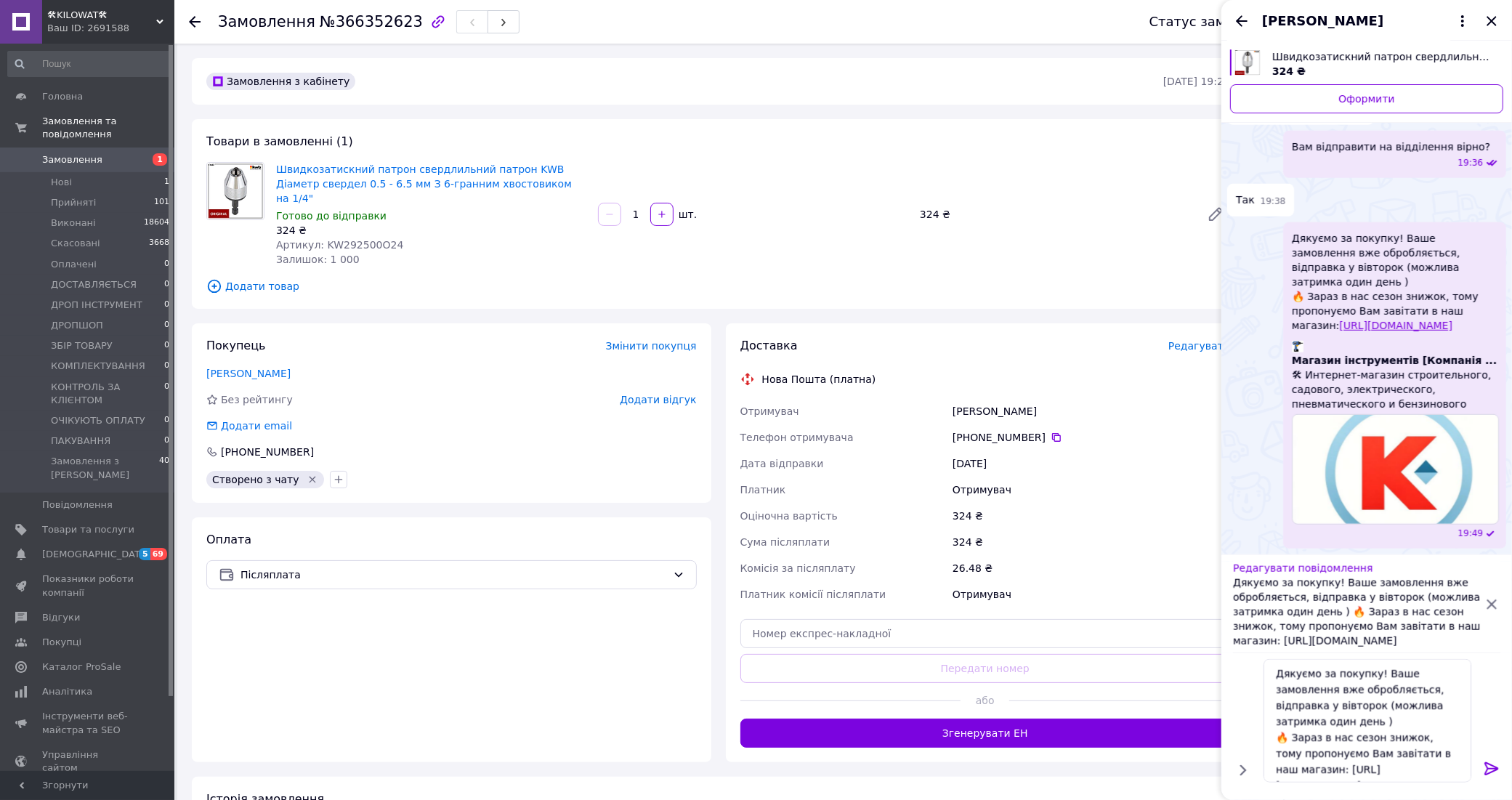
click at [1338, 612] on p "Дякуємо за покупку! Ваше замовлення вже обробляється, відправка у вівторок (мож…" at bounding box center [1358, 612] width 250 height 72
click at [1317, 724] on textarea "Дякуємо за покупку! Ваше замовлення вже обробляється, відправка у вівторок (мож…" at bounding box center [1367, 720] width 208 height 123
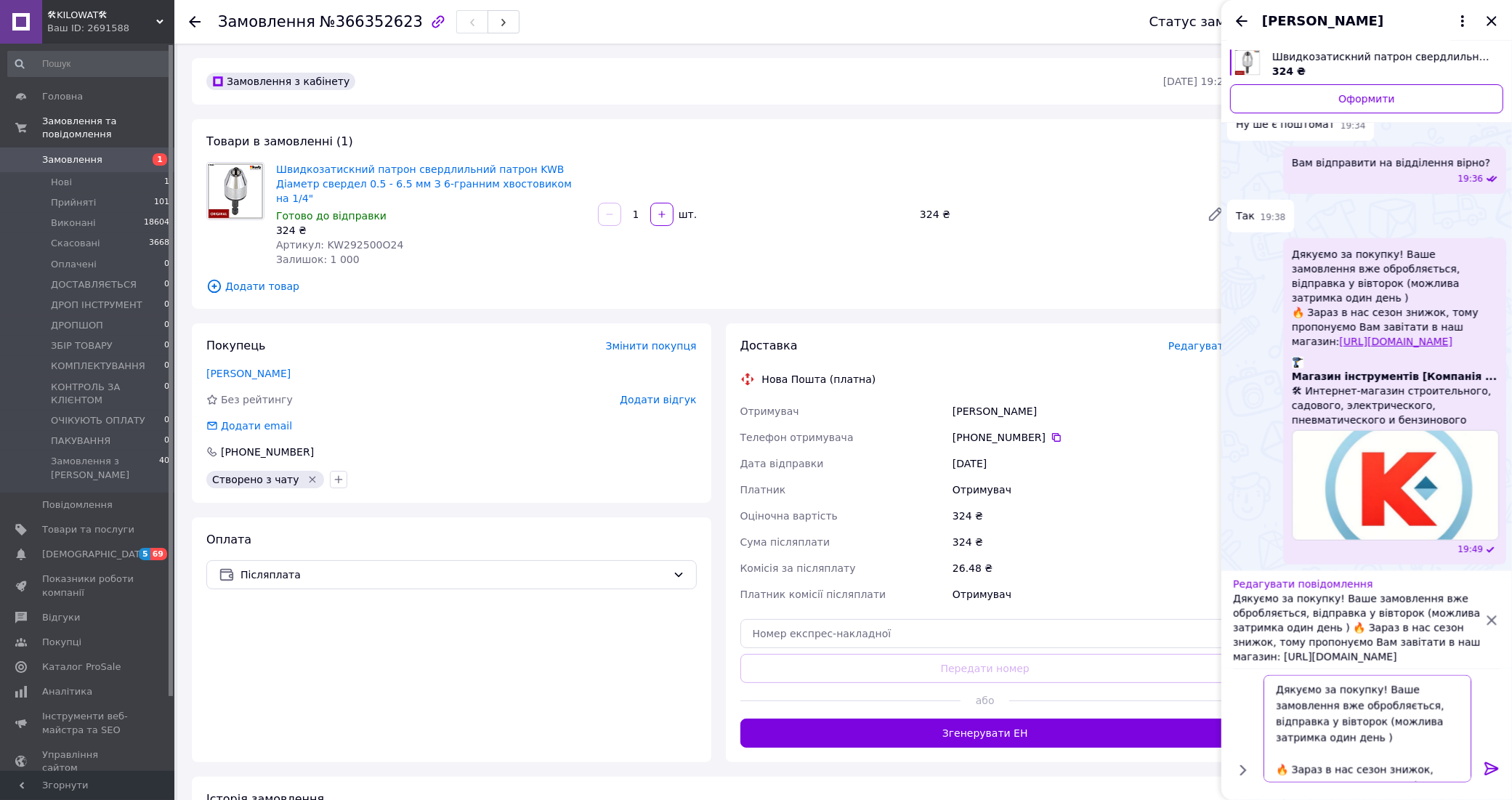
paste textarea "ТТН відправимо окремо — слідкуйте за повідомленнями 😉"
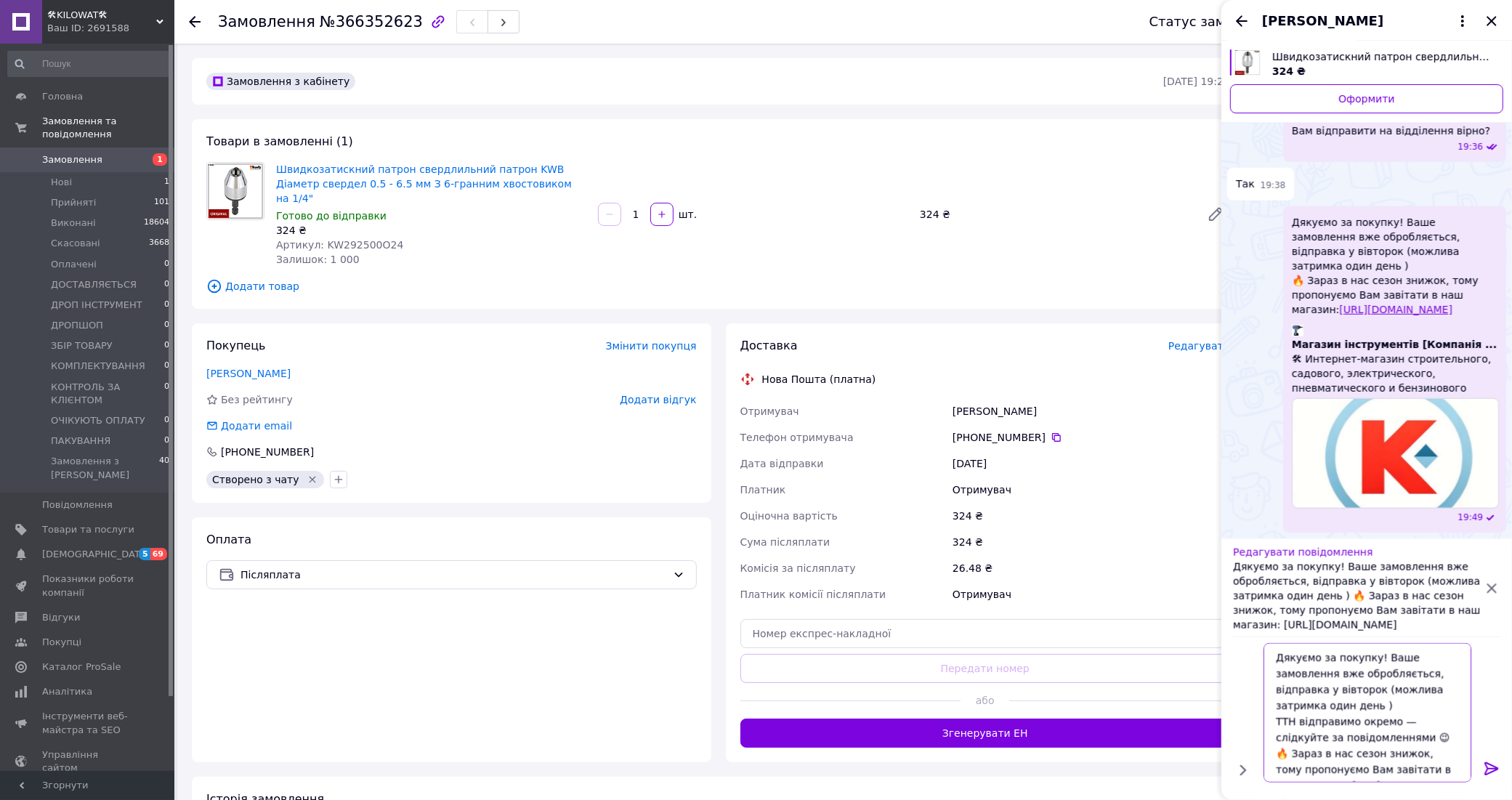
type textarea "Дякуємо за покупку! Ваше замовлення вже обробляється, відправка у вівторок (мож…"
click at [1491, 761] on icon at bounding box center [1491, 768] width 17 height 17
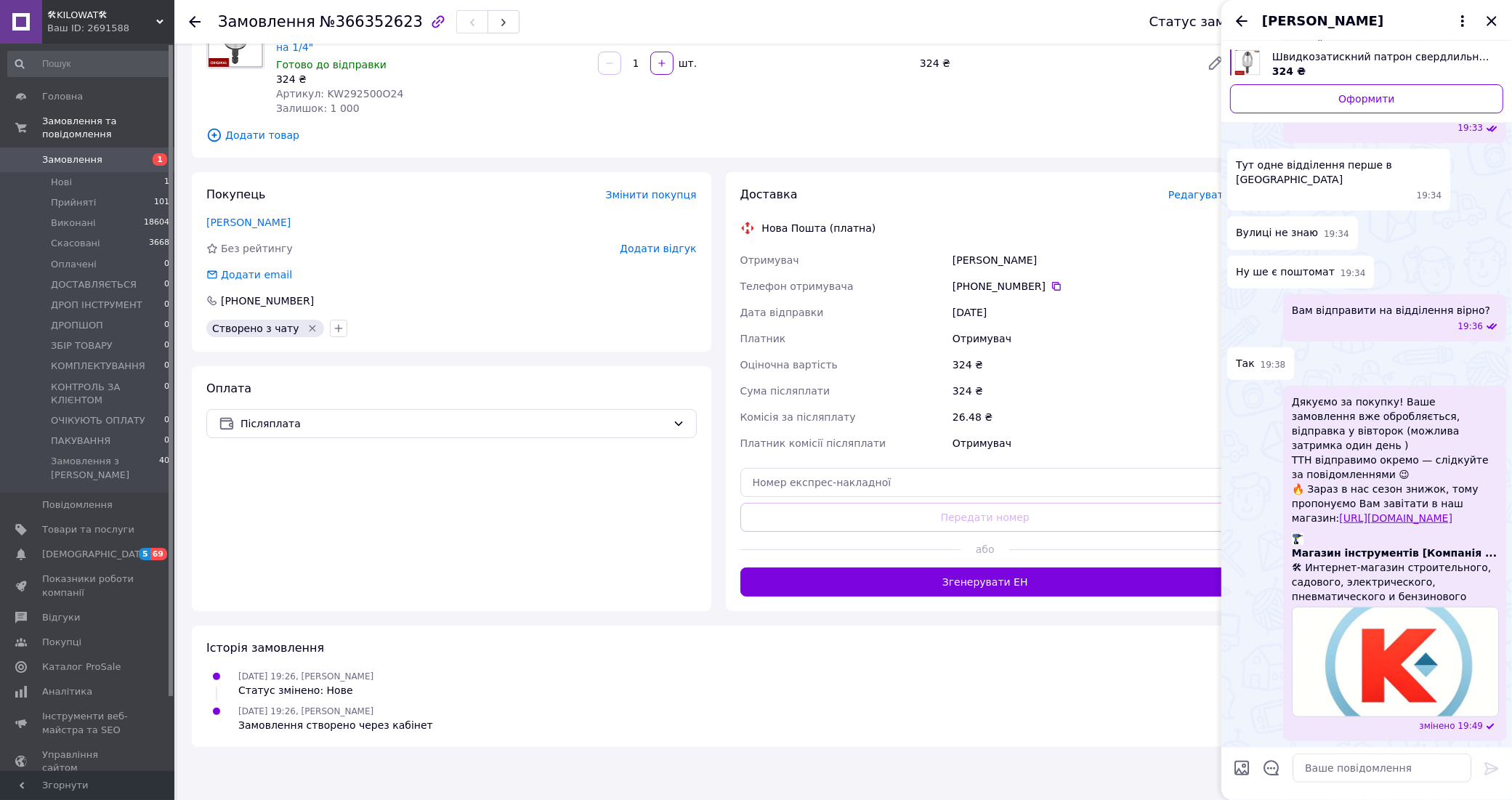
scroll to position [1481, 0]
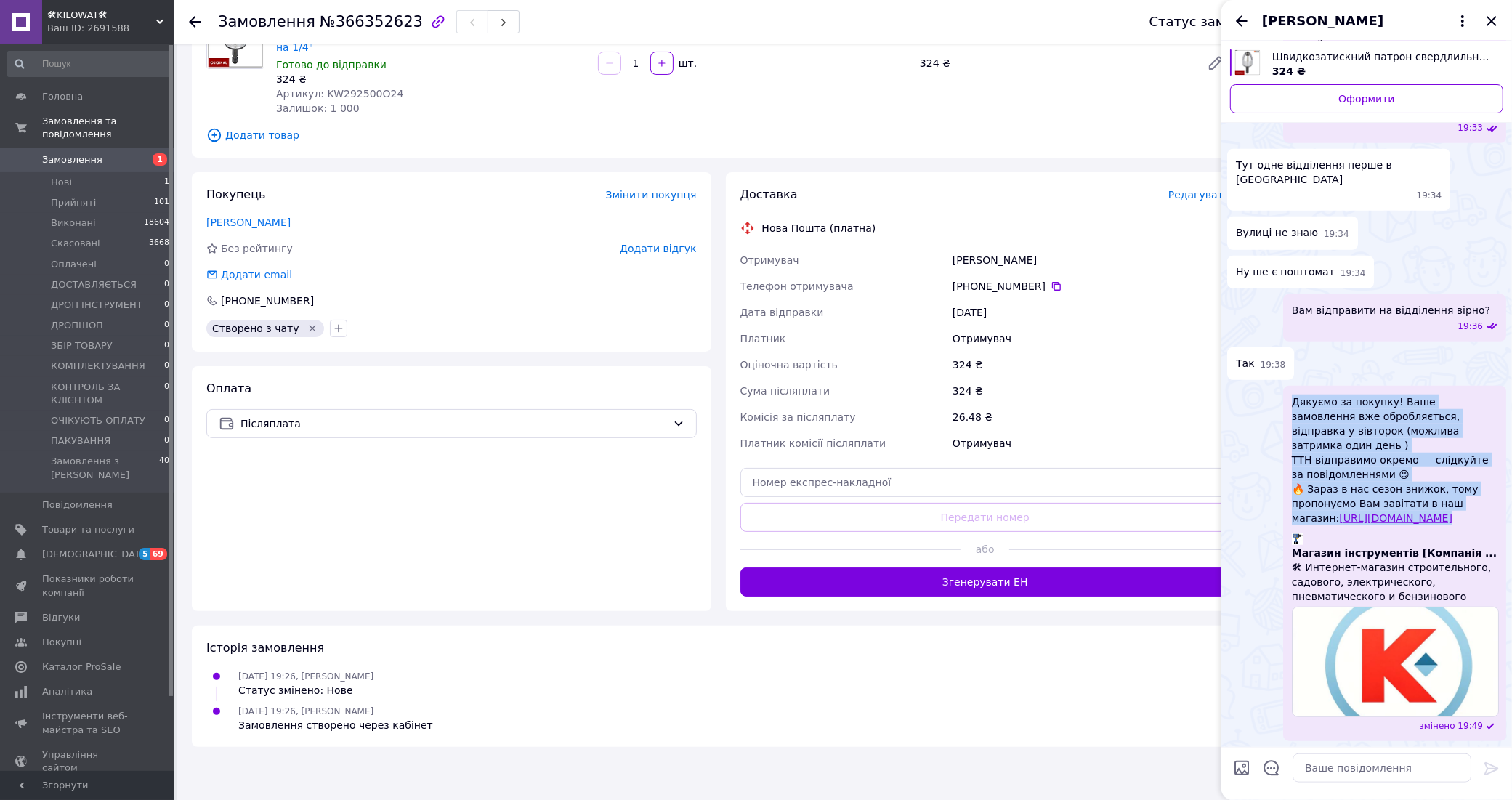
drag, startPoint x: 1381, startPoint y: 526, endPoint x: 1277, endPoint y: 427, distance: 143.6
click at [1277, 427] on div "Дякуємо за покупку! Ваше замовлення вже обробляється, відправка у вівторок (мож…" at bounding box center [1367, 563] width 279 height 356
copy span "Дякуємо за покупку! Ваше замовлення вже обробляється, відправка у вівторок (мож…"
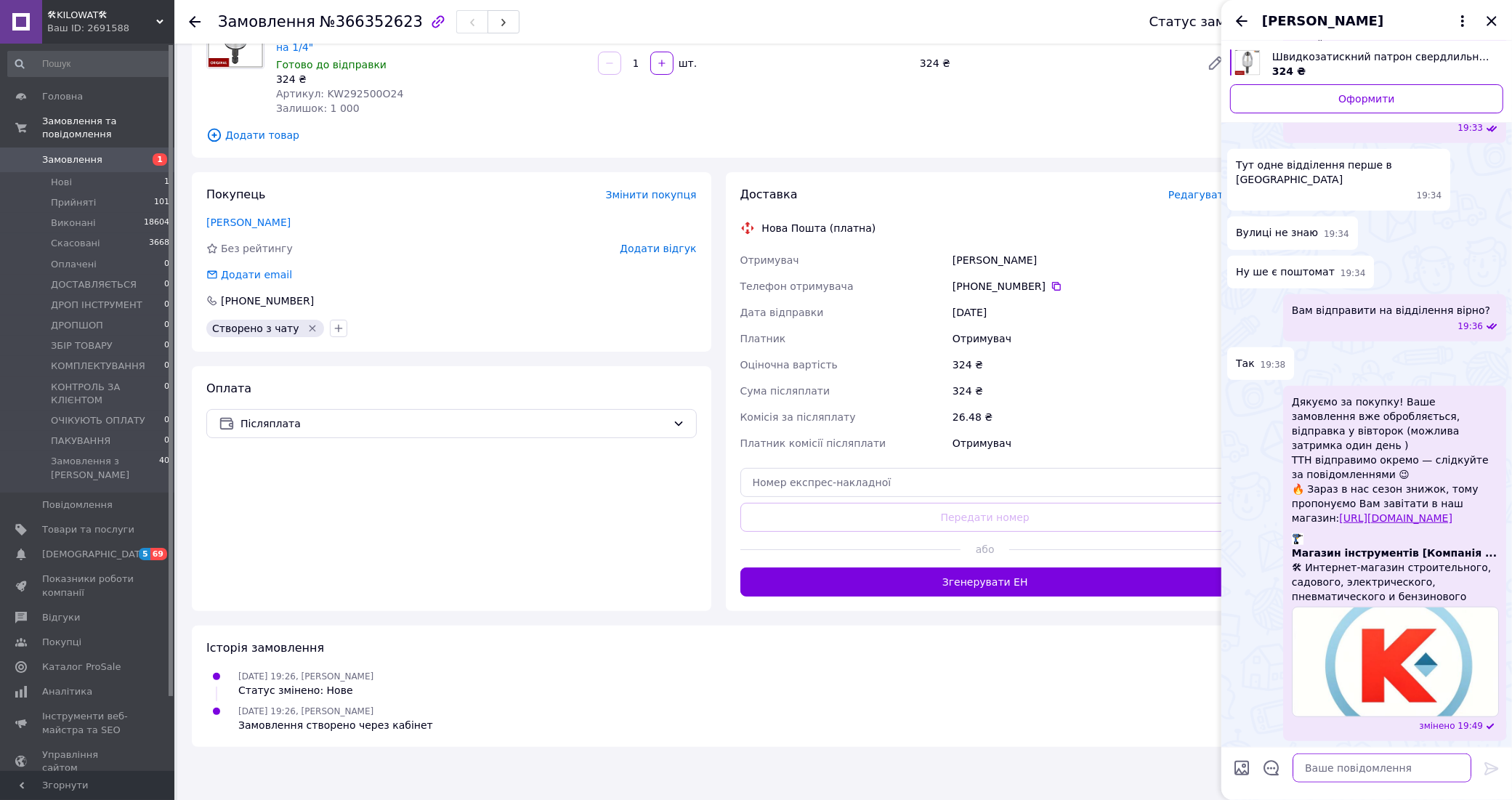
click at [1412, 771] on textarea at bounding box center [1382, 767] width 179 height 29
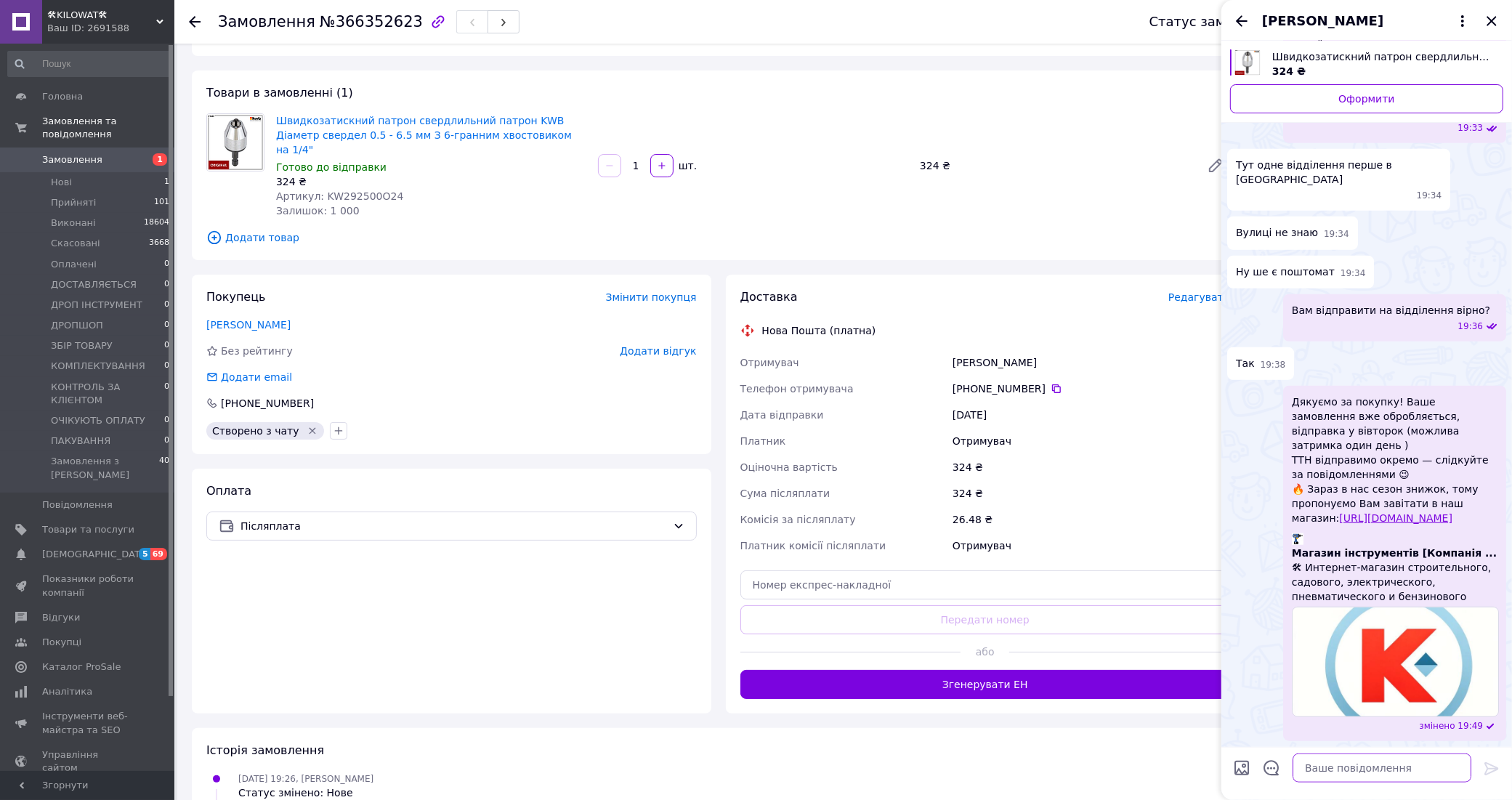
scroll to position [91, 0]
